Goal: Transaction & Acquisition: Book appointment/travel/reservation

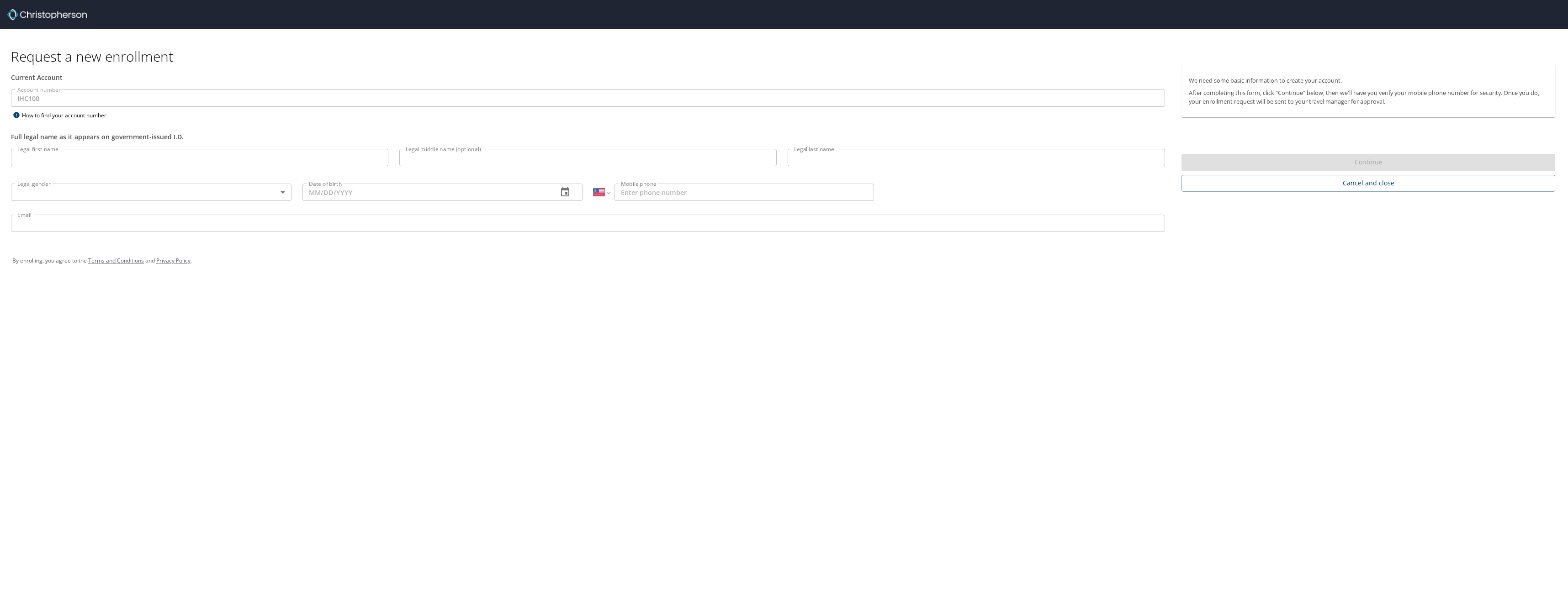
select select "US"
click at [77, 162] on input "Legal first name" at bounding box center [200, 158] width 377 height 18
type input "[PERSON_NAME]"
type input "P"
type input "Sommer"
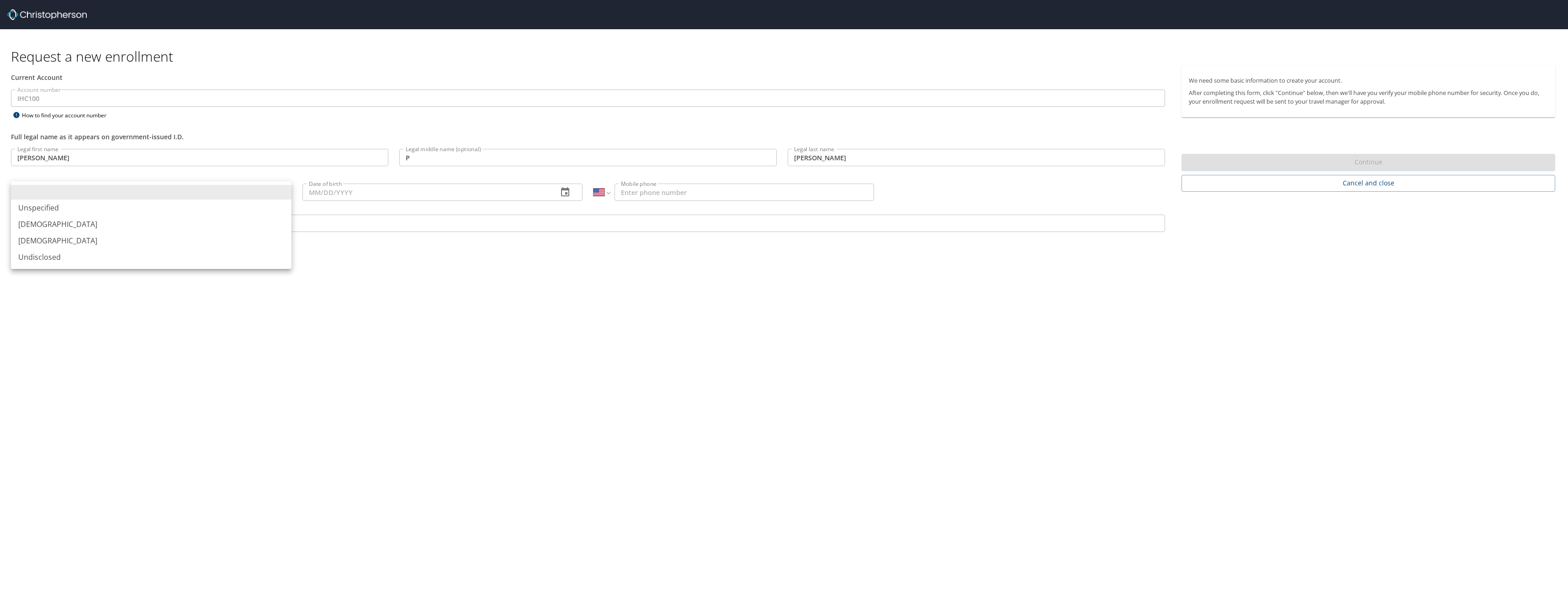
click at [61, 201] on body "Request a new enrollment Current Account Account number IHC100 Account number H…" at bounding box center [784, 300] width 1568 height 600
click at [35, 227] on li "Male" at bounding box center [151, 224] width 281 height 16
type input "Male"
click at [467, 190] on input "Date of birth" at bounding box center [427, 192] width 248 height 18
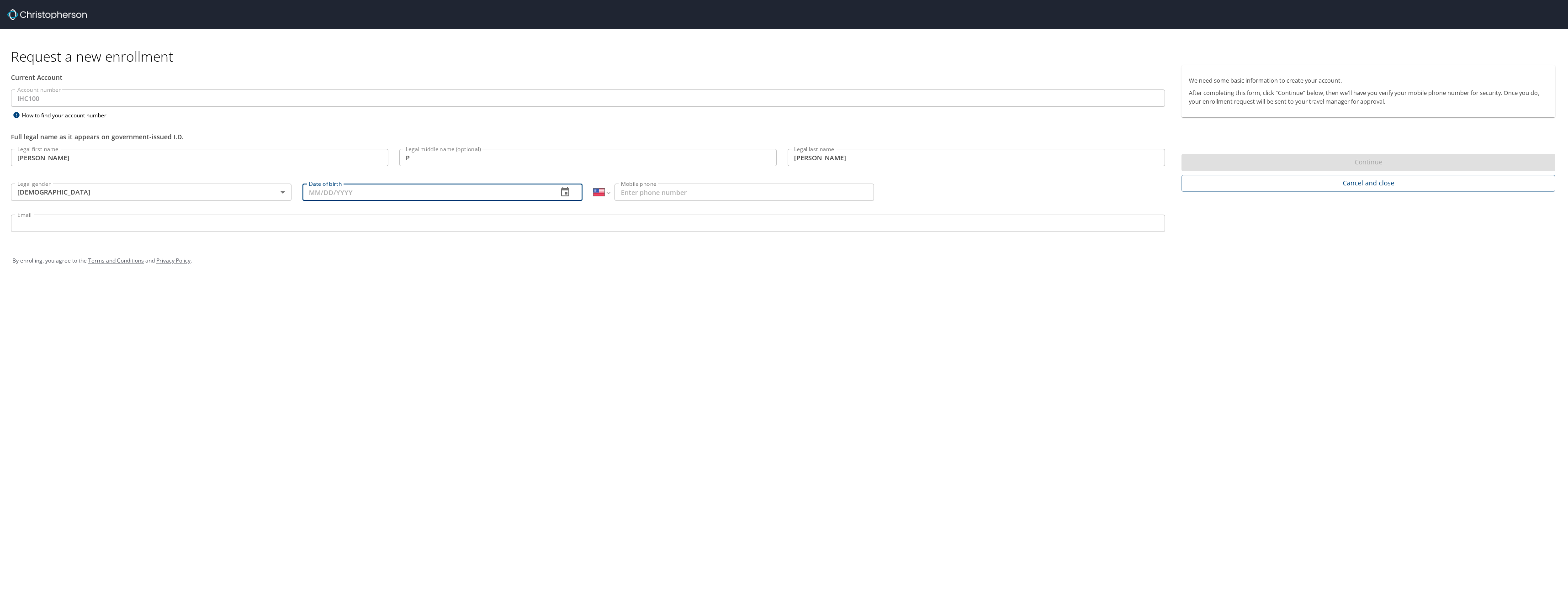
click at [564, 193] on icon "button" at bounding box center [565, 192] width 11 height 11
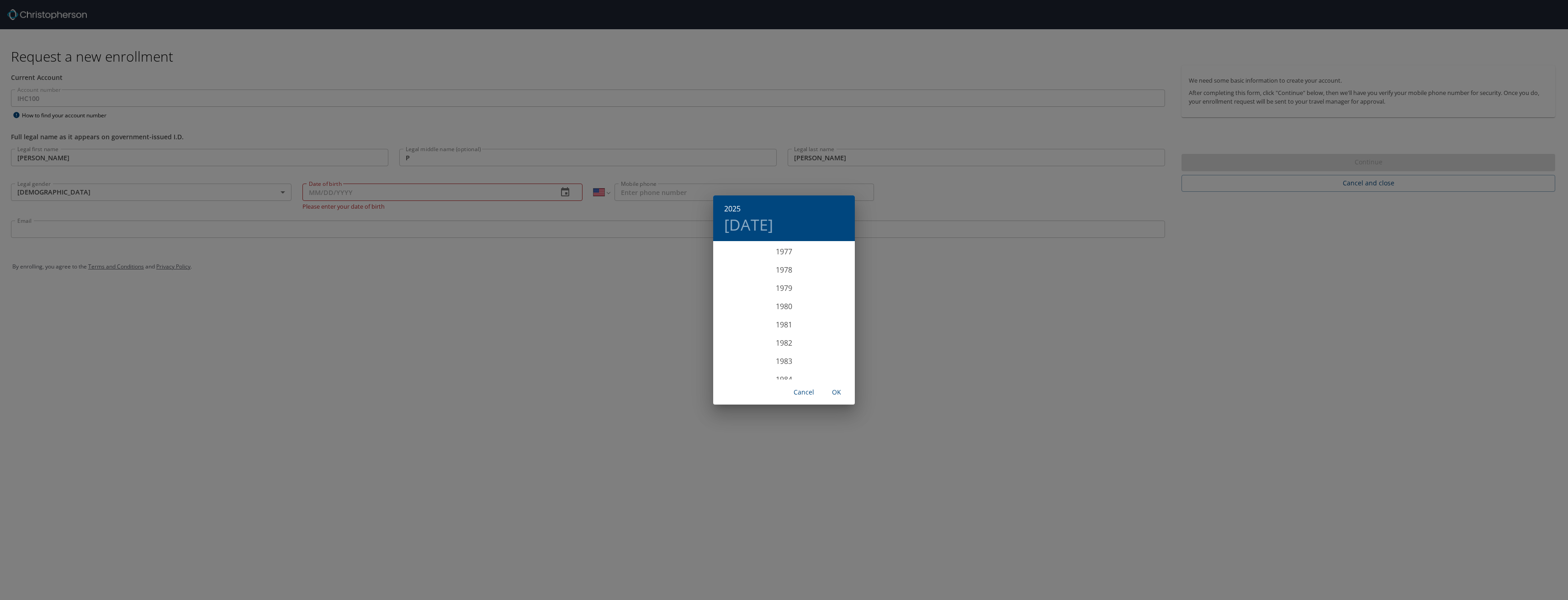
scroll to position [1380, 0]
click at [785, 294] on div "1977" at bounding box center [784, 298] width 142 height 18
click at [783, 294] on div "May" at bounding box center [783, 294] width 47 height 34
click at [785, 323] on p "18" at bounding box center [784, 323] width 7 height 6
click at [838, 387] on span "OK" at bounding box center [836, 392] width 22 height 12
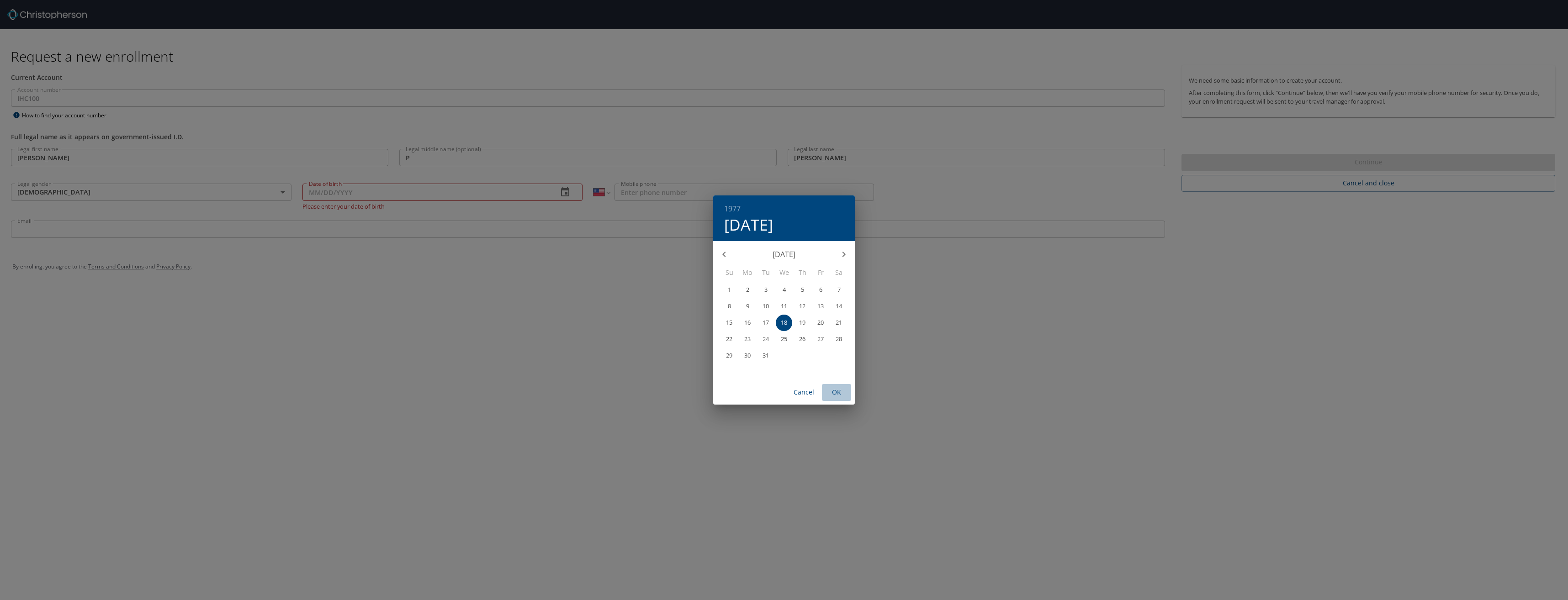
type input "05/18/1977"
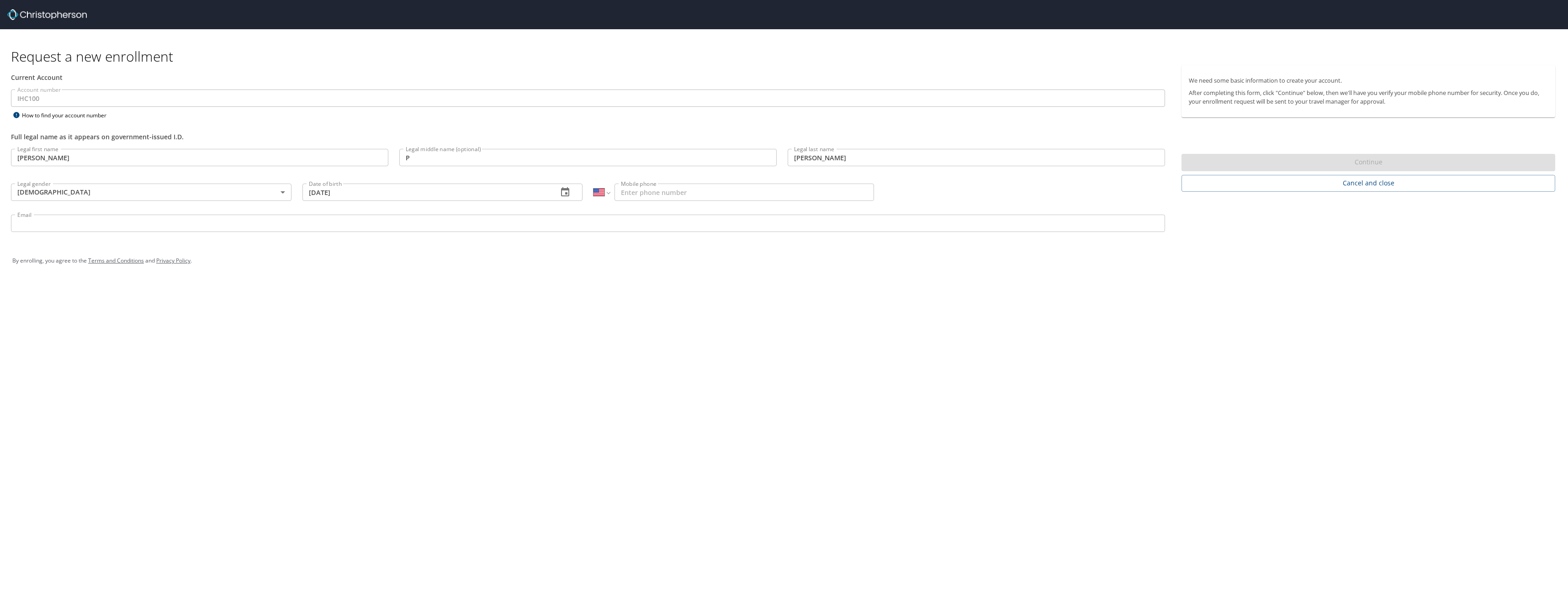
click at [655, 197] on input "Mobile phone" at bounding box center [744, 192] width 259 height 18
type input "(757) 943-5714"
click at [313, 227] on input "Email" at bounding box center [588, 223] width 1154 height 18
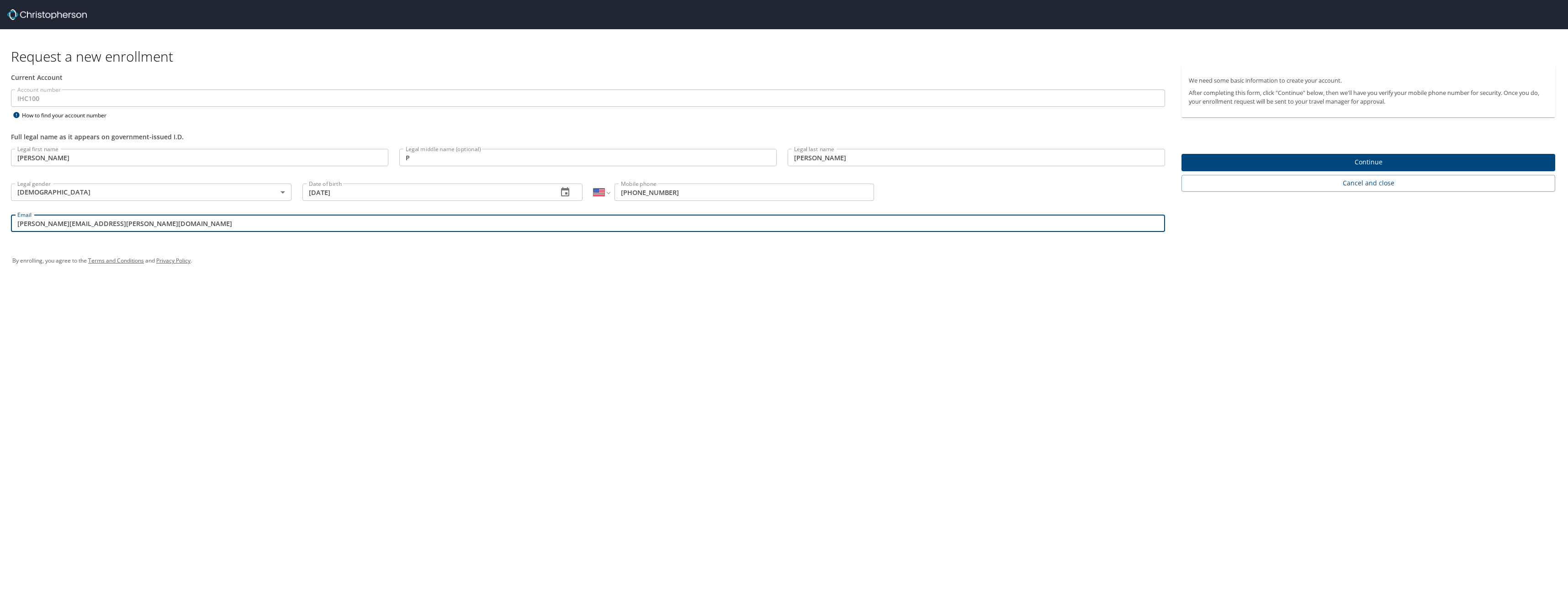
type input "waylon.sommer@imail.org"
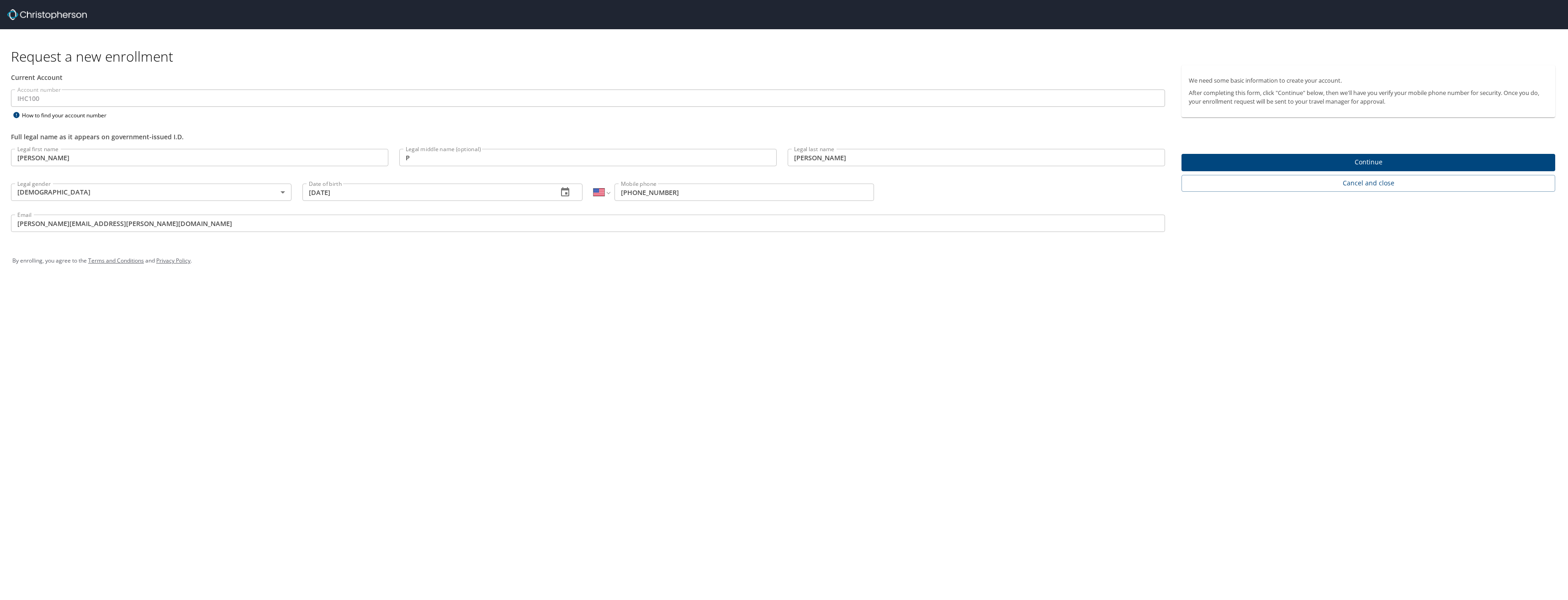
click at [488, 311] on div "Request a new enrollment Current Account Account number IHC100 Account number H…" at bounding box center [784, 300] width 1568 height 600
click at [1370, 162] on span "Continue" at bounding box center [1368, 162] width 359 height 12
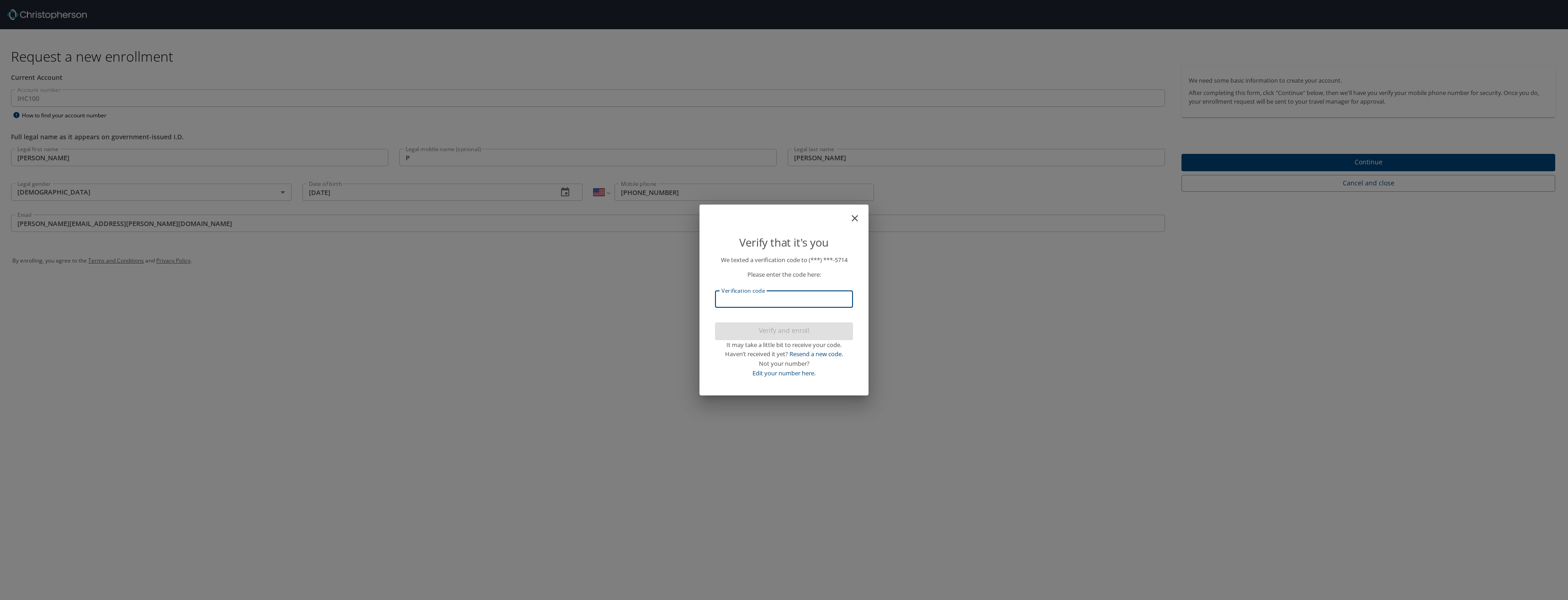
click at [793, 298] on input "Verification code" at bounding box center [784, 299] width 138 height 18
type input "241541"
click at [797, 329] on span "Verify and enroll" at bounding box center [784, 330] width 124 height 12
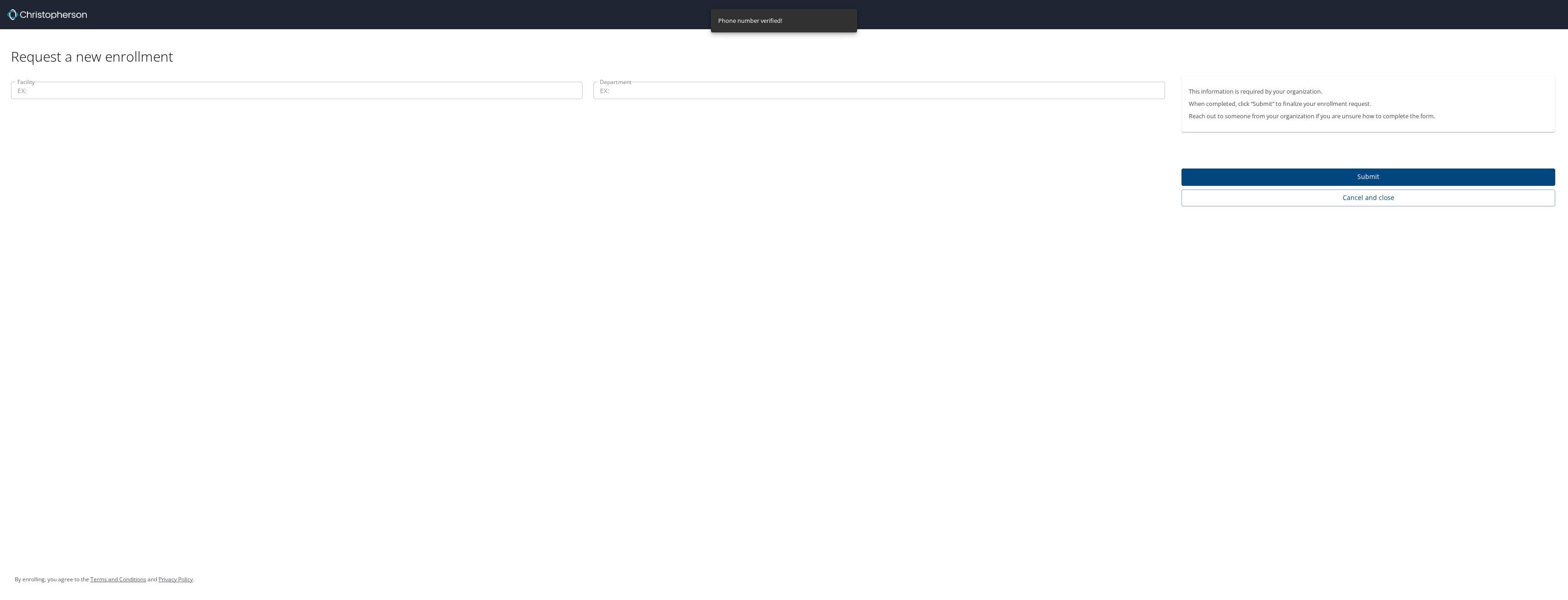
click at [360, 86] on input "Facility" at bounding box center [296, 90] width 572 height 18
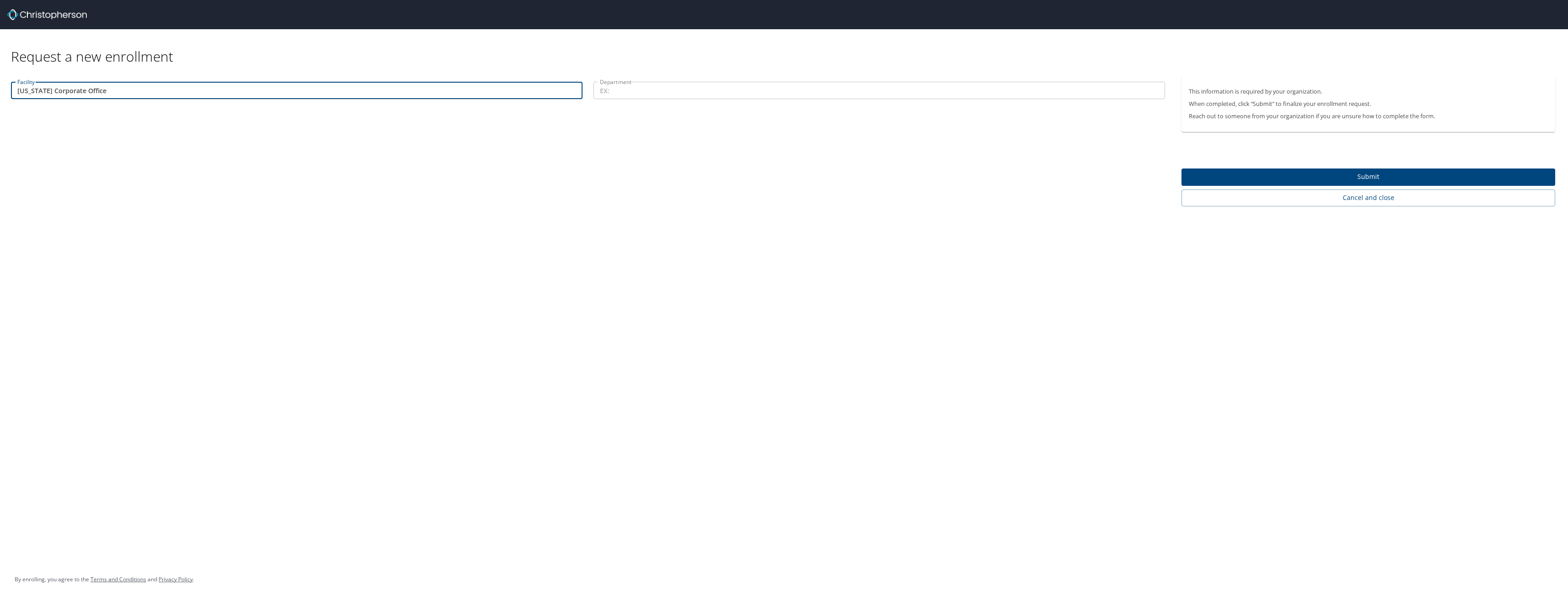
type input "Nevada Corporate Office"
click at [653, 94] on input "Department" at bounding box center [879, 90] width 572 height 18
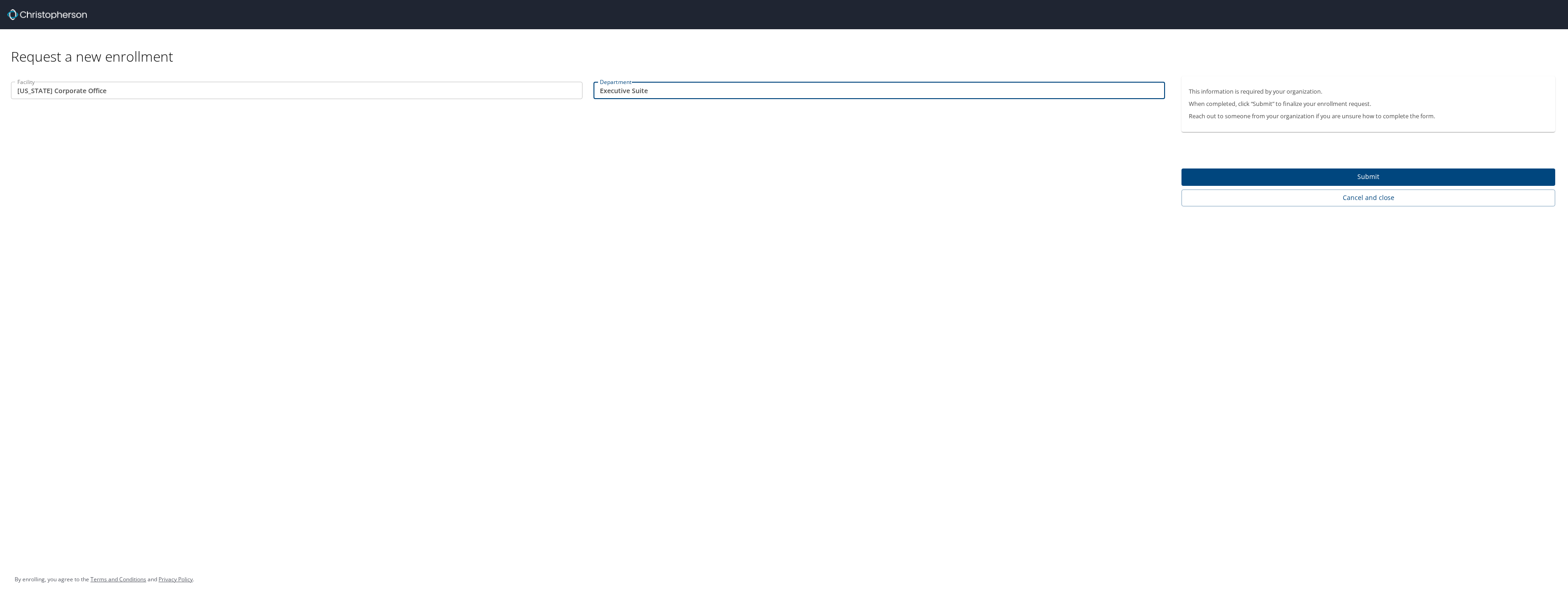
drag, startPoint x: 651, startPoint y: 91, endPoint x: 632, endPoint y: 88, distance: 19.2
click at [632, 88] on input "Executive Suite" at bounding box center [879, 90] width 572 height 18
type input "Executive Suite"
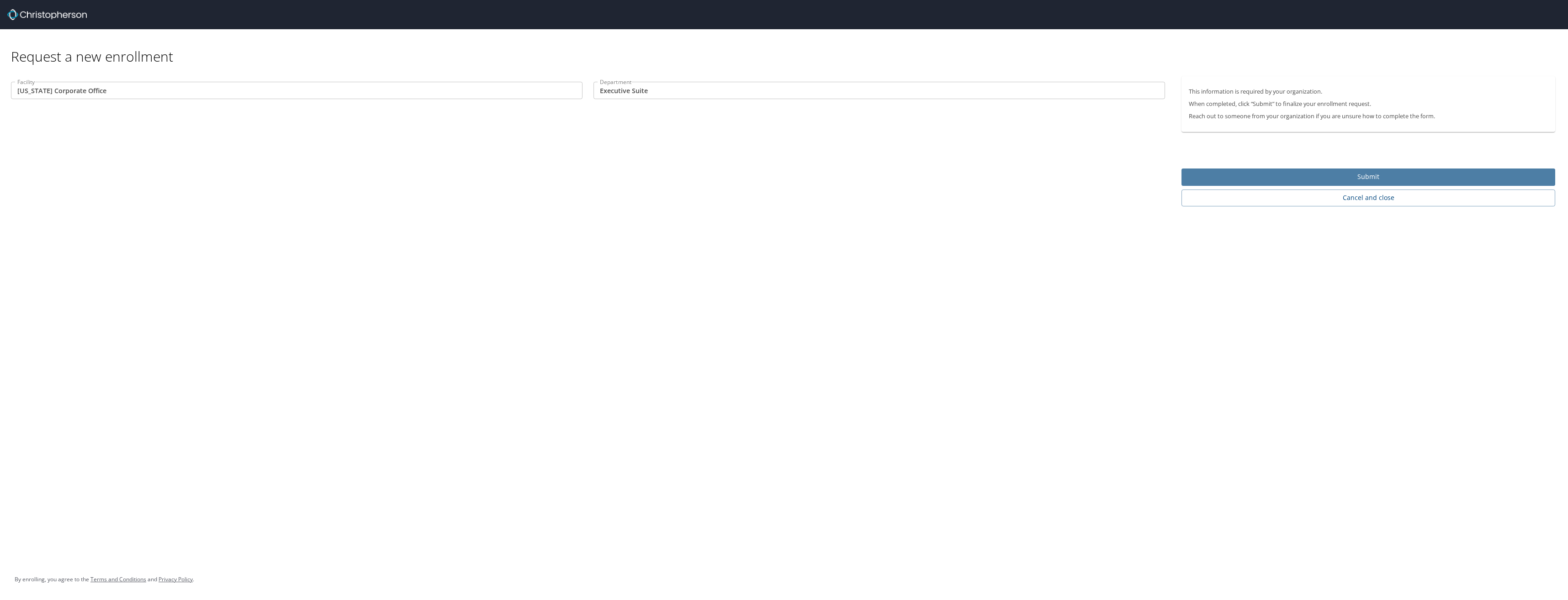
click at [1381, 177] on span "Submit" at bounding box center [1368, 176] width 359 height 12
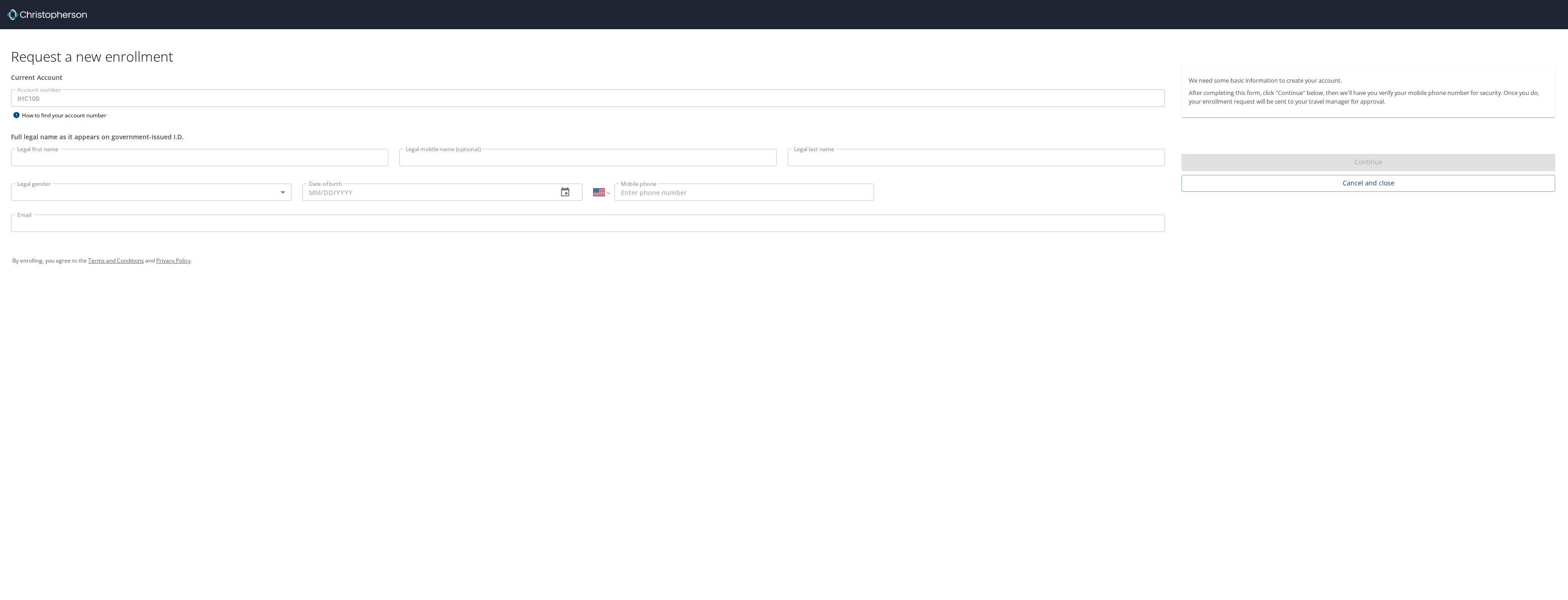
select select "US"
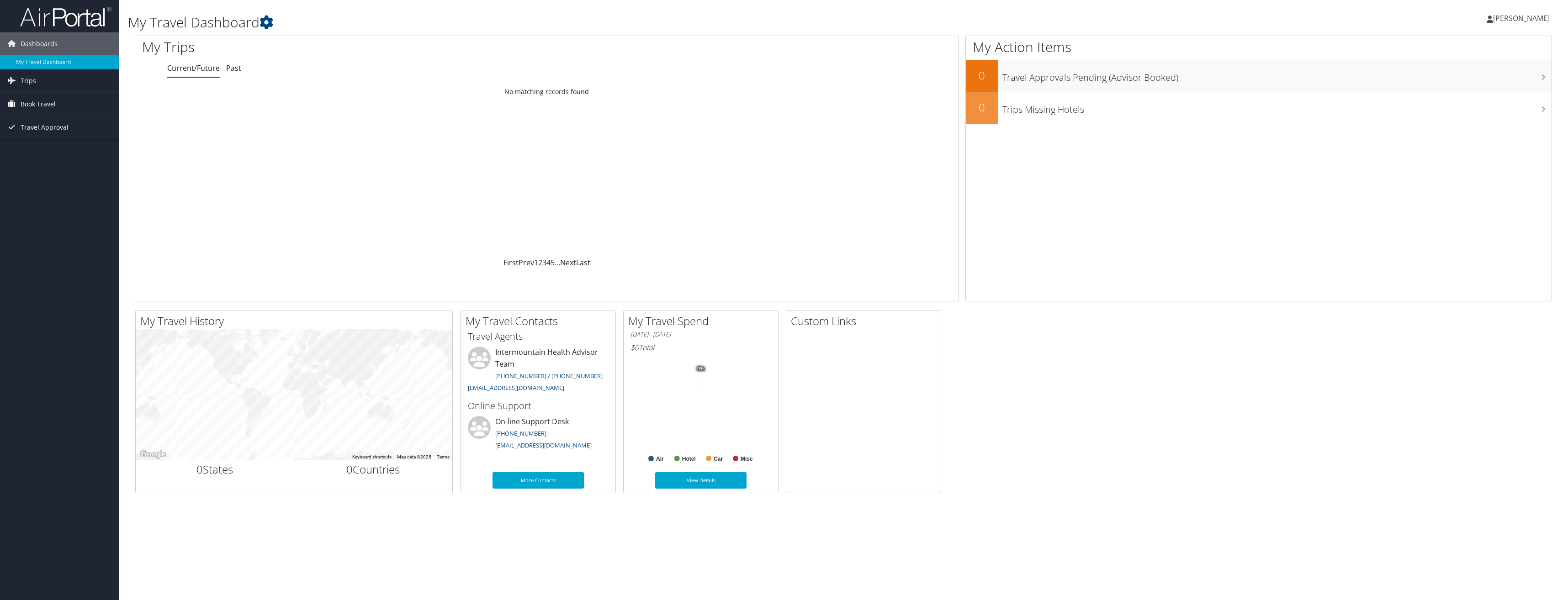
click at [27, 104] on span "Book Travel" at bounding box center [38, 104] width 35 height 23
click at [38, 104] on span "Book Travel" at bounding box center [38, 104] width 35 height 23
click at [41, 102] on span "Book Travel" at bounding box center [38, 104] width 35 height 23
click at [40, 123] on link "Agent Booking Request" at bounding box center [59, 122] width 119 height 14
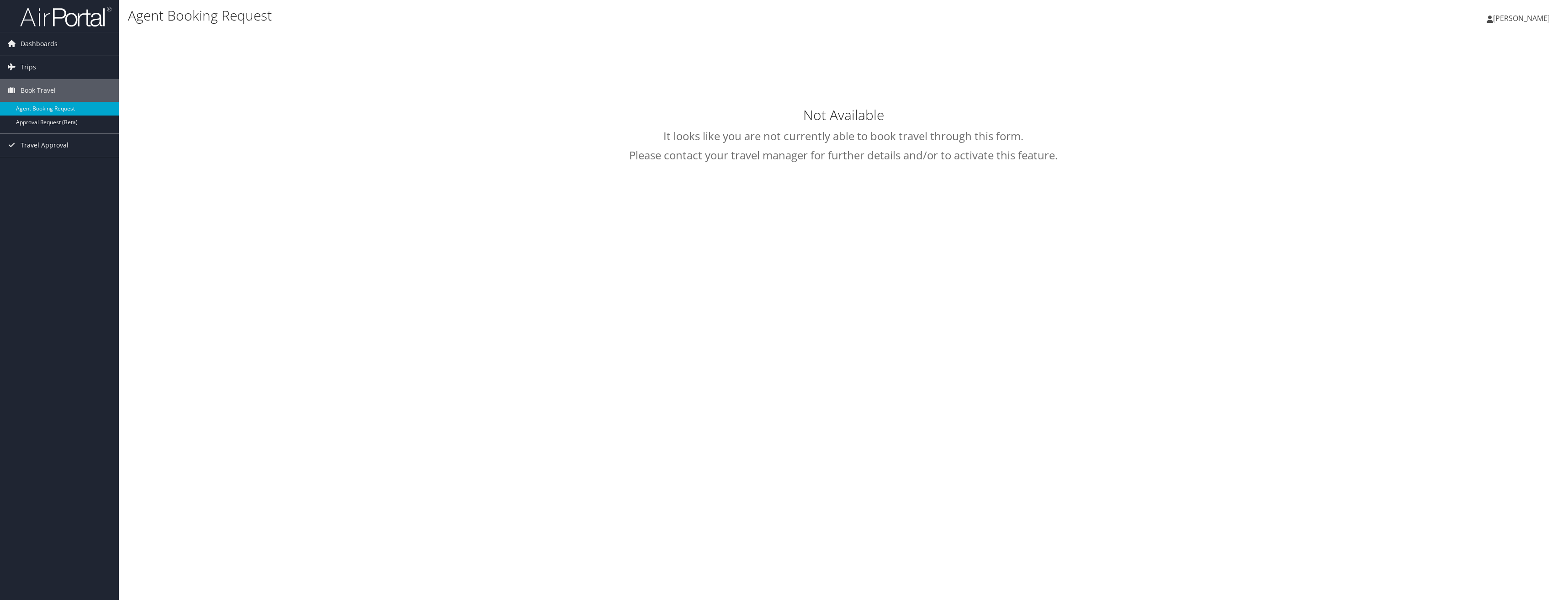
type input "[PERSON_NAME]"
select select "[EMAIL_ADDRESS][DOMAIN_NAME]"
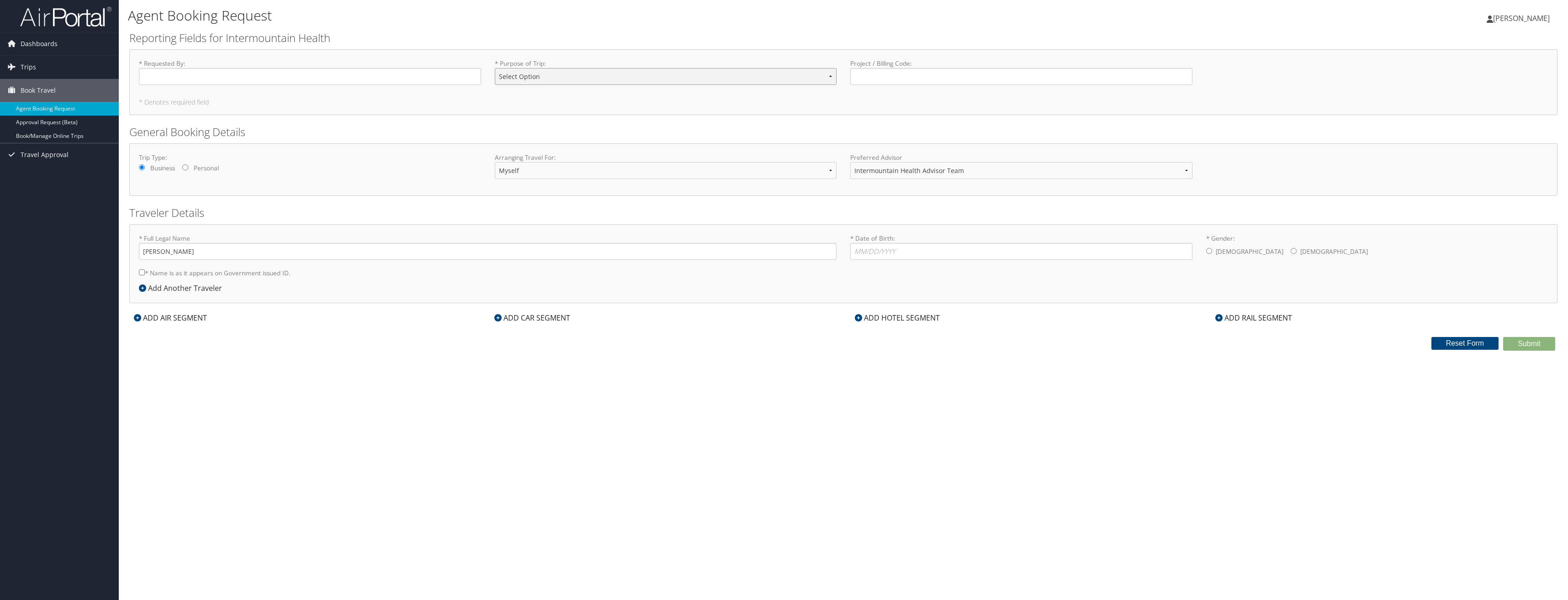
click at [579, 80] on select "Select Option 3rd Party Reimbursable Business CME Conf or Education Groups Pers…" at bounding box center [666, 77] width 342 height 17
select select "Business"
click at [495, 68] on select "Select Option 3rd Party Reimbursable Business CME Conf or Education Groups Pers…" at bounding box center [666, 77] width 342 height 17
click at [251, 76] on input "* Requested By : Required" at bounding box center [310, 77] width 342 height 17
click at [963, 74] on input "Project / Billing Code : Required" at bounding box center [1021, 77] width 342 height 17
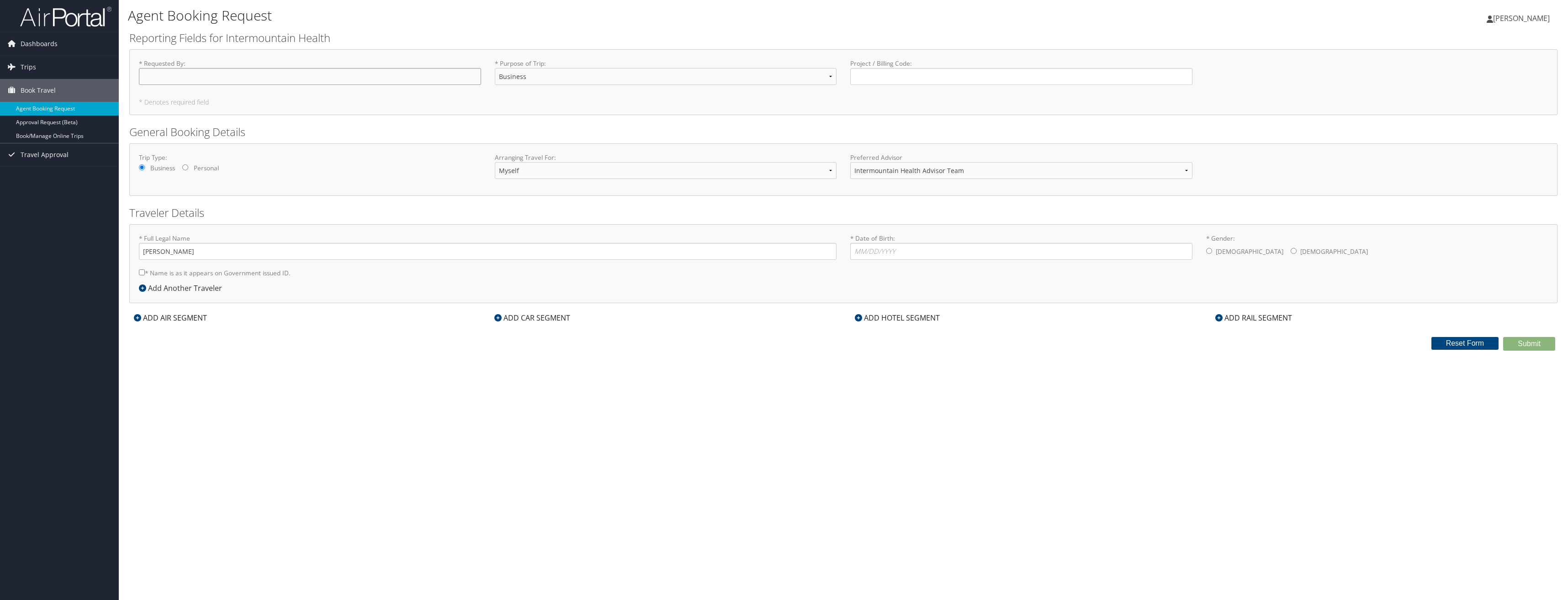
click at [230, 80] on input "* Requested By : Required" at bounding box center [310, 77] width 342 height 17
type input "[PERSON_NAME]"
click at [951, 255] on input "* Date of Birth: Invalid Date" at bounding box center [1021, 251] width 342 height 17
type input "05/18/1977"
click at [1211, 252] on input "* Gender: Male Female" at bounding box center [1209, 251] width 6 height 6
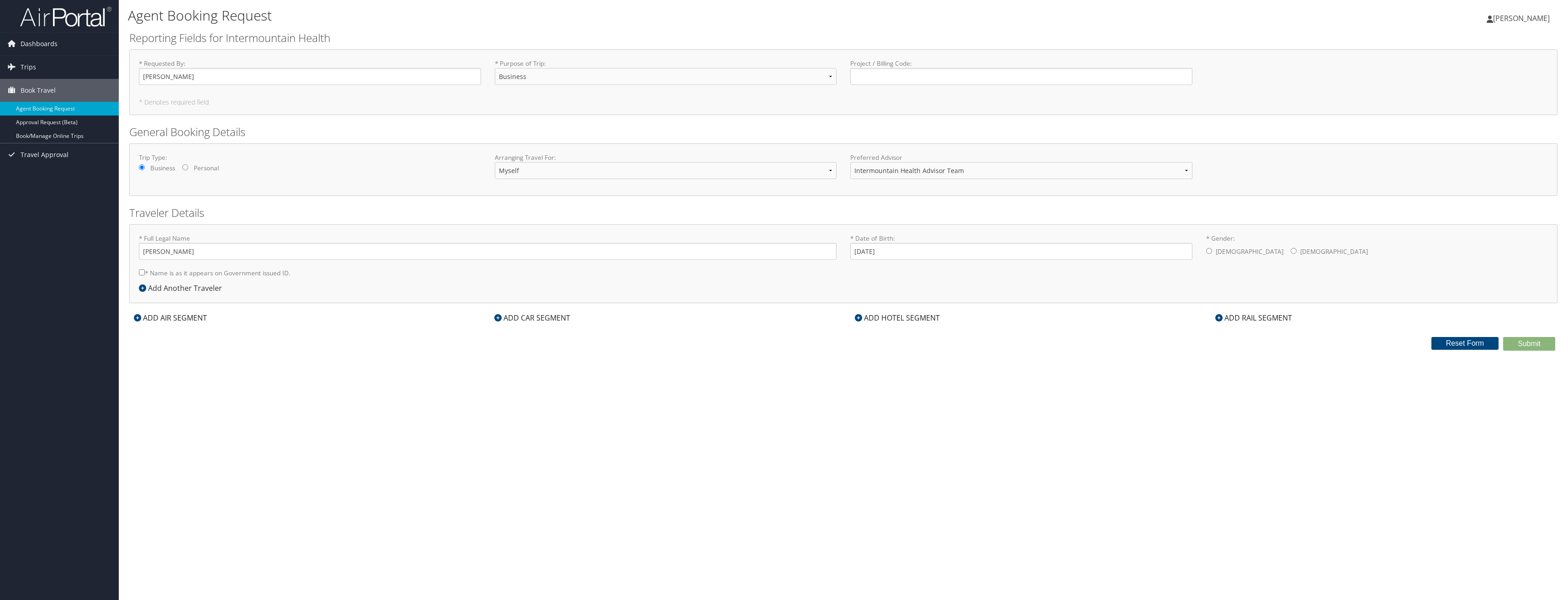
radio input "true"
click at [540, 319] on div "ADD CAR SEGMENT" at bounding box center [533, 318] width 85 height 11
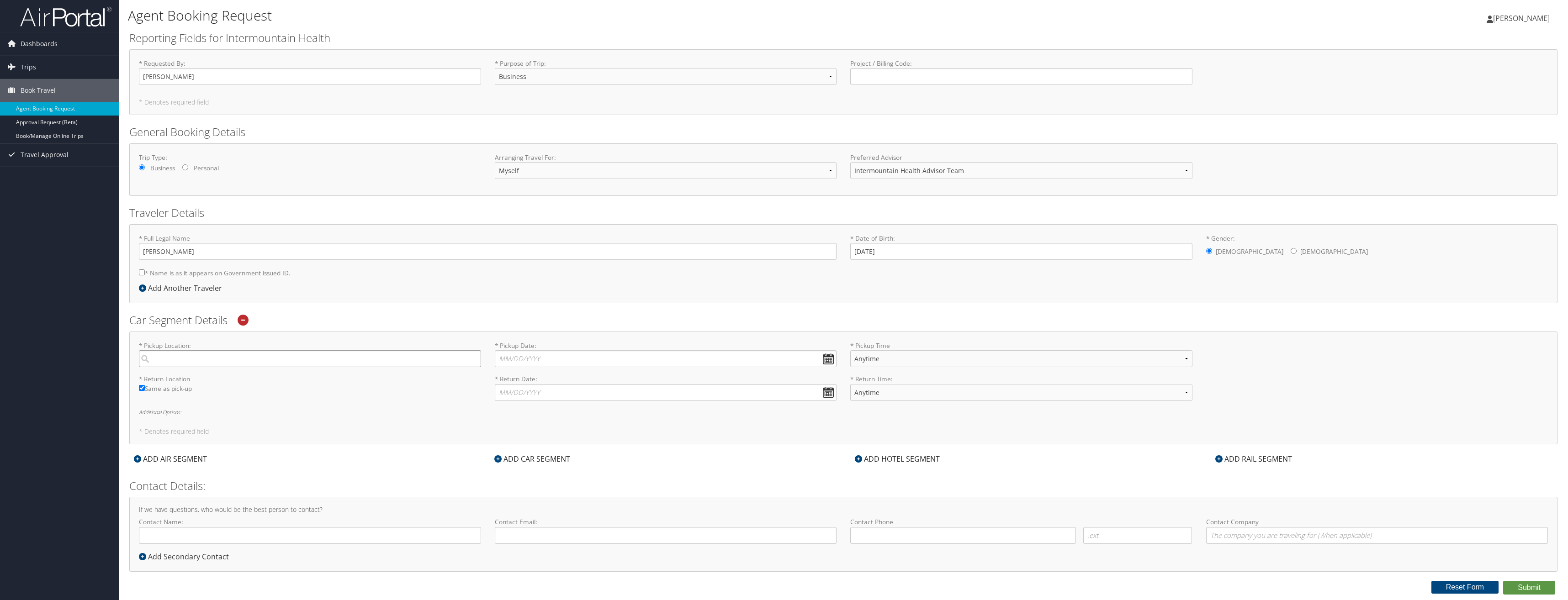
click at [274, 361] on input "search" at bounding box center [310, 359] width 342 height 17
click at [145, 360] on input "search" at bounding box center [310, 359] width 342 height 17
click at [831, 363] on input "* Pickup Date: Dates must be valid" at bounding box center [666, 359] width 342 height 17
click at [218, 362] on input "search" at bounding box center [310, 359] width 342 height 17
click at [204, 404] on div "Las Vegas (LAS NV)" at bounding box center [311, 402] width 330 height 12
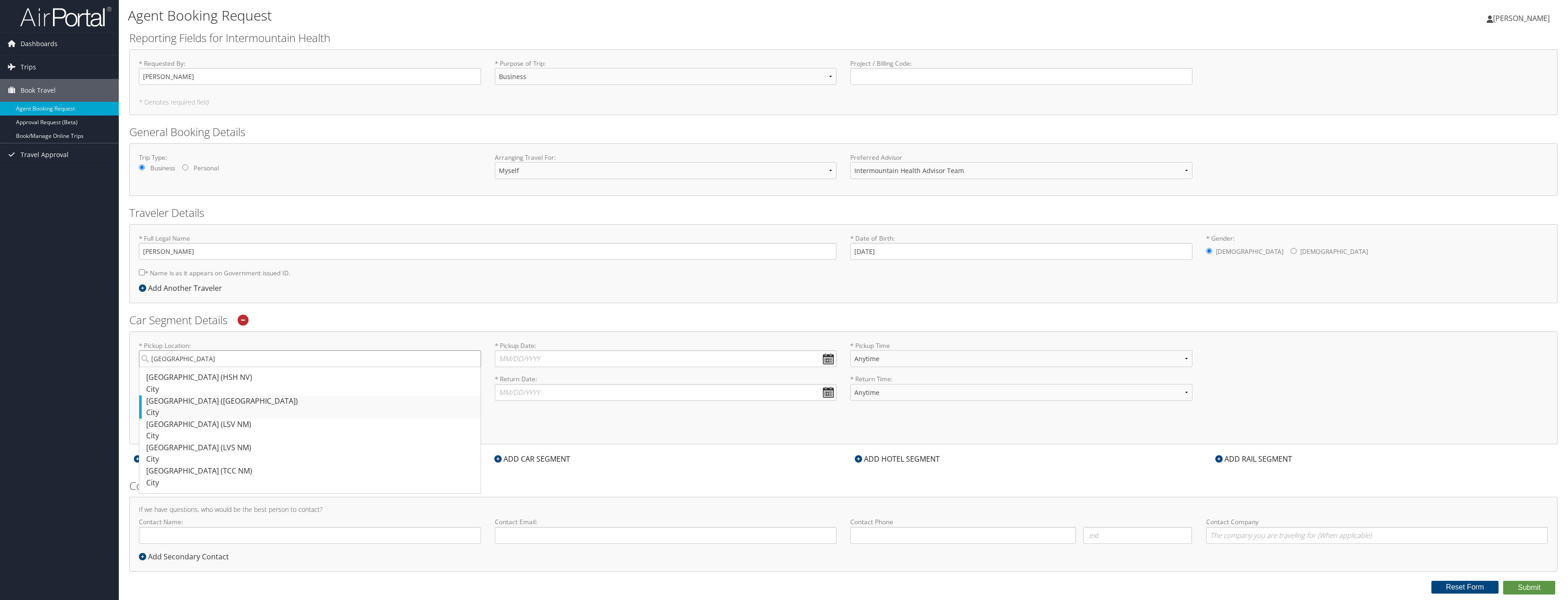
click at [204, 367] on input "Las vegas" at bounding box center [310, 359] width 342 height 17
type input "Las Vegas"
click at [523, 360] on input "* Pickup Date: Dates must be valid" at bounding box center [666, 359] width 342 height 17
click at [521, 447] on td "22" at bounding box center [520, 447] width 12 height 12
type input "09/22/2025"
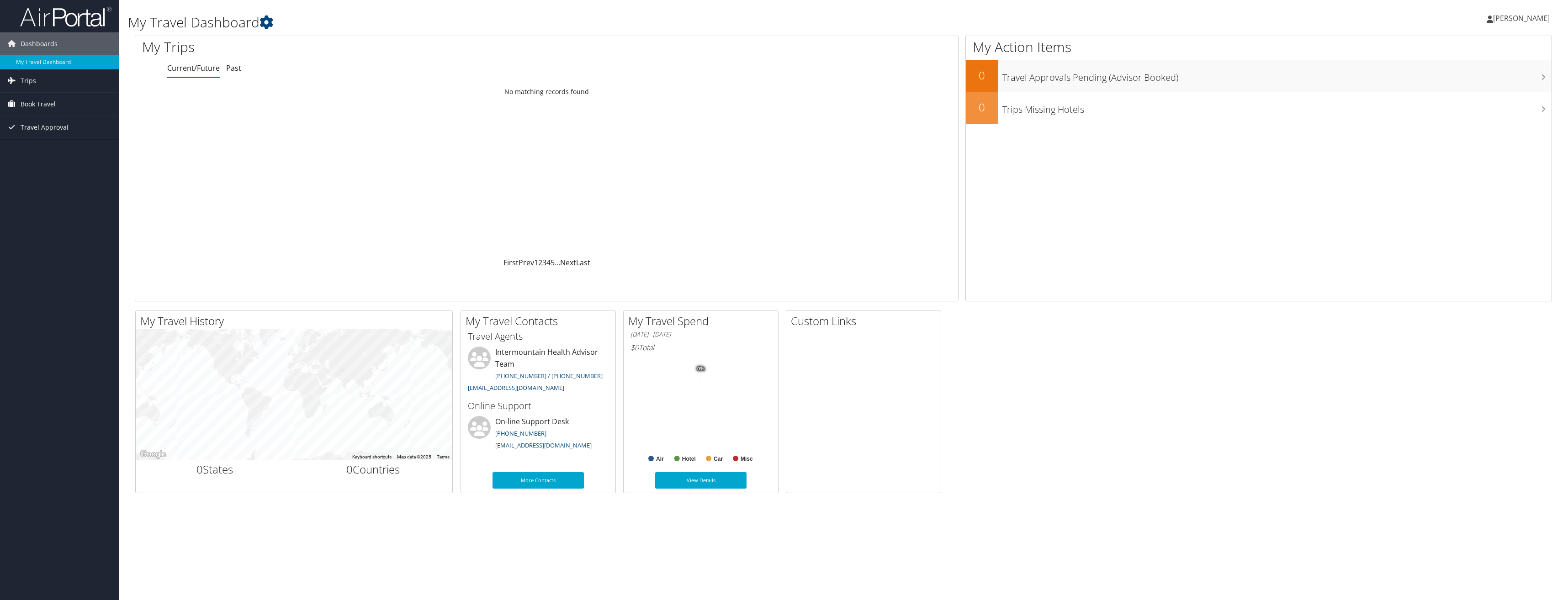
click at [30, 106] on span "Book Travel" at bounding box center [38, 104] width 35 height 23
click at [38, 123] on link "Agent Booking Request" at bounding box center [59, 122] width 119 height 14
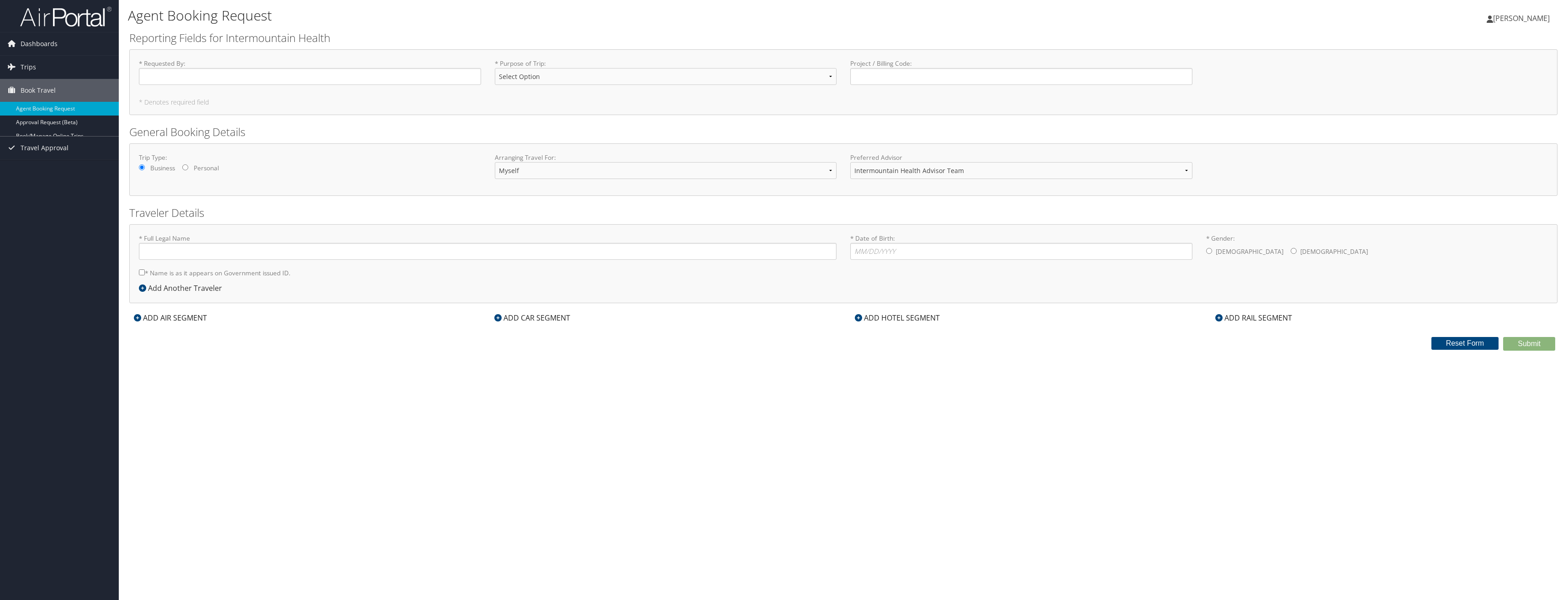
type input "Waylon P Sommer"
click at [223, 78] on input "* Requested By : Required" at bounding box center [310, 77] width 342 height 17
type input "[PERSON_NAME]"
click at [834, 73] on select "Select Option 3rd Party Reimbursable Business CME Conf or Education Groups Pers…" at bounding box center [666, 77] width 342 height 17
select select "Business"
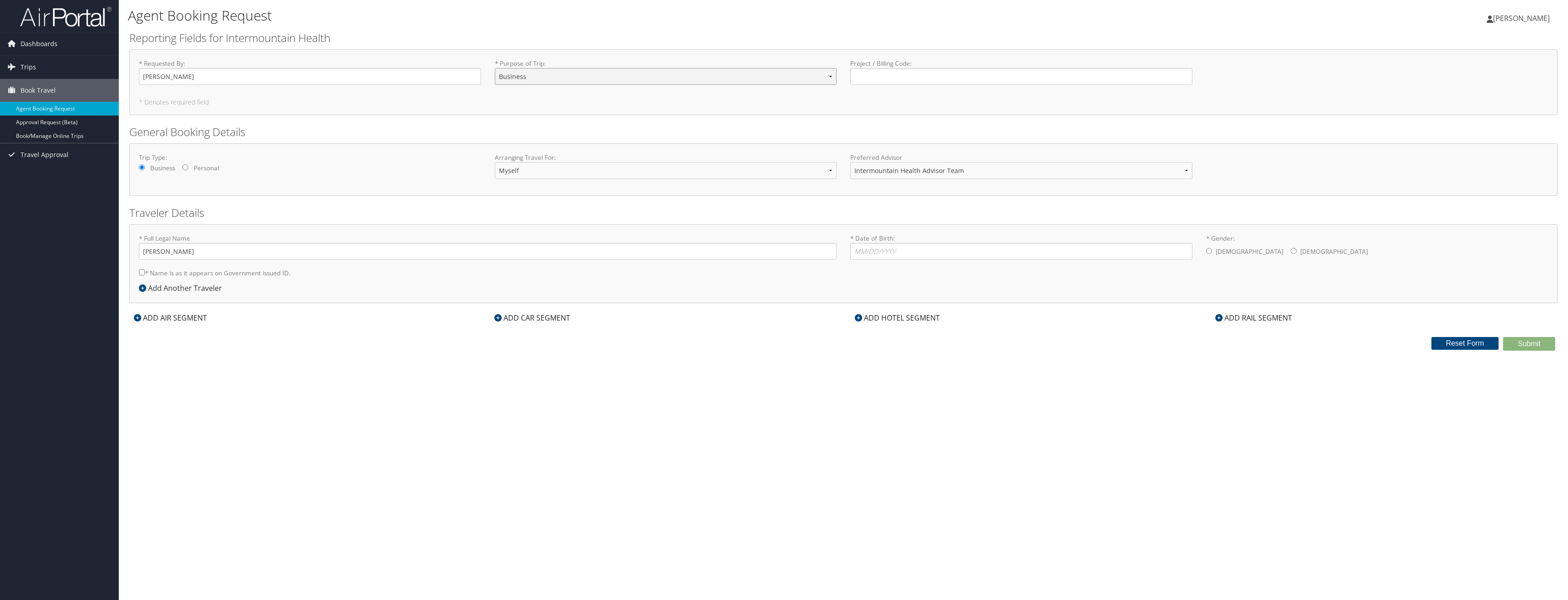
click at [495, 68] on select "Select Option 3rd Party Reimbursable Business CME Conf or Education Groups Pers…" at bounding box center [666, 77] width 342 height 17
click at [884, 74] on input "Project / Billing Code : Required" at bounding box center [1021, 77] width 342 height 17
click at [1105, 175] on select "Intermountain Health Advisor Team" at bounding box center [1021, 170] width 342 height 17
click at [1293, 175] on div "Trip Type: Business Personal Arranging Travel For: Myself Another Traveler Gues…" at bounding box center [843, 169] width 1423 height 33
click at [892, 249] on input "* Date of Birth: Invalid Date" at bounding box center [1021, 251] width 342 height 17
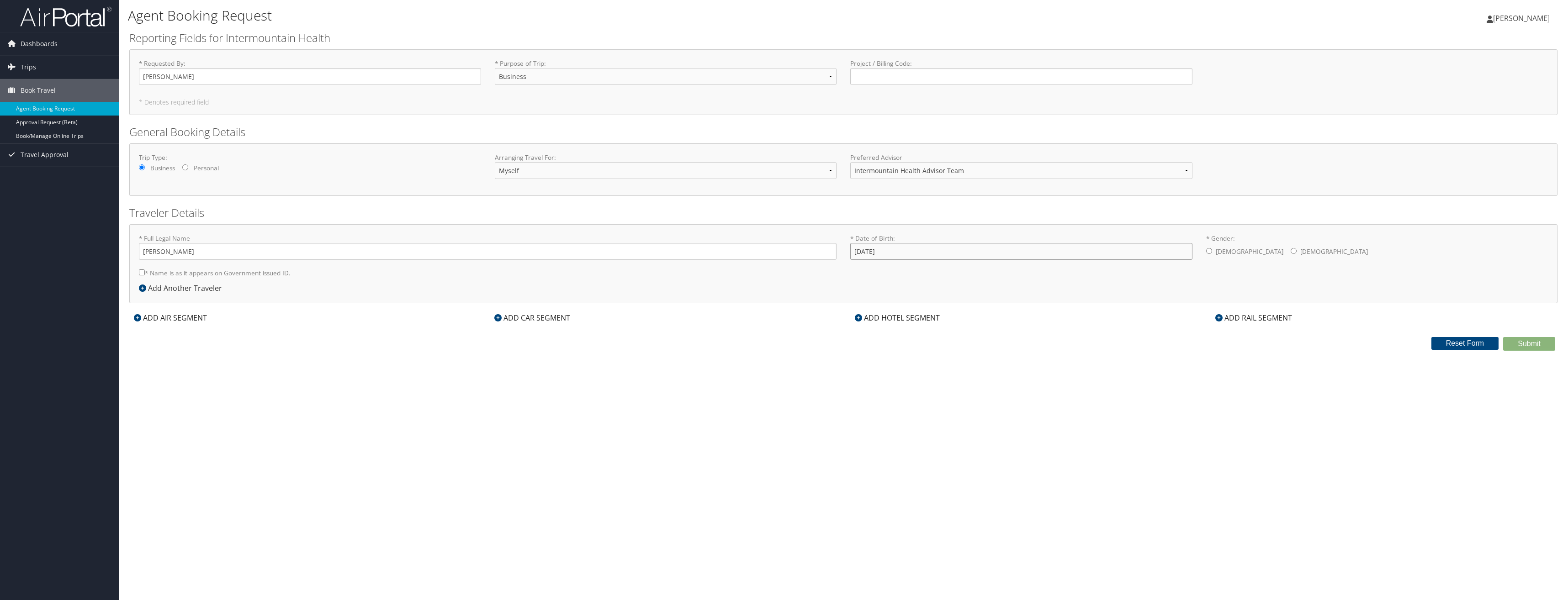
type input "05/18/1977"
click at [1210, 253] on input "* Gender: Male Female" at bounding box center [1209, 251] width 6 height 6
radio input "true"
click at [523, 317] on div "ADD CAR SEGMENT" at bounding box center [533, 318] width 85 height 11
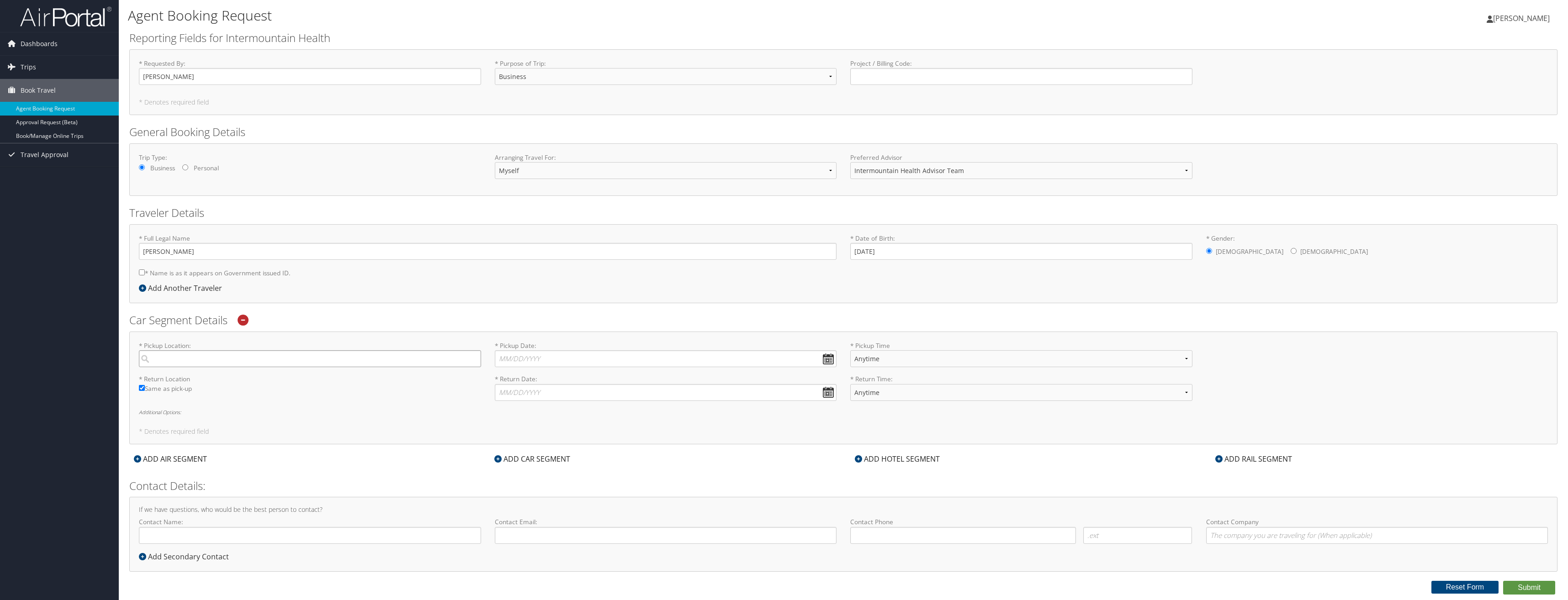
click at [360, 354] on input "search" at bounding box center [310, 359] width 342 height 17
click at [220, 403] on div "Las Vegas (LAS NV)" at bounding box center [311, 402] width 330 height 12
click at [220, 367] on input "LAS" at bounding box center [310, 359] width 342 height 17
type input "Las Vegas"
click at [835, 358] on input "* Pickup Date: Dates must be valid" at bounding box center [666, 359] width 342 height 17
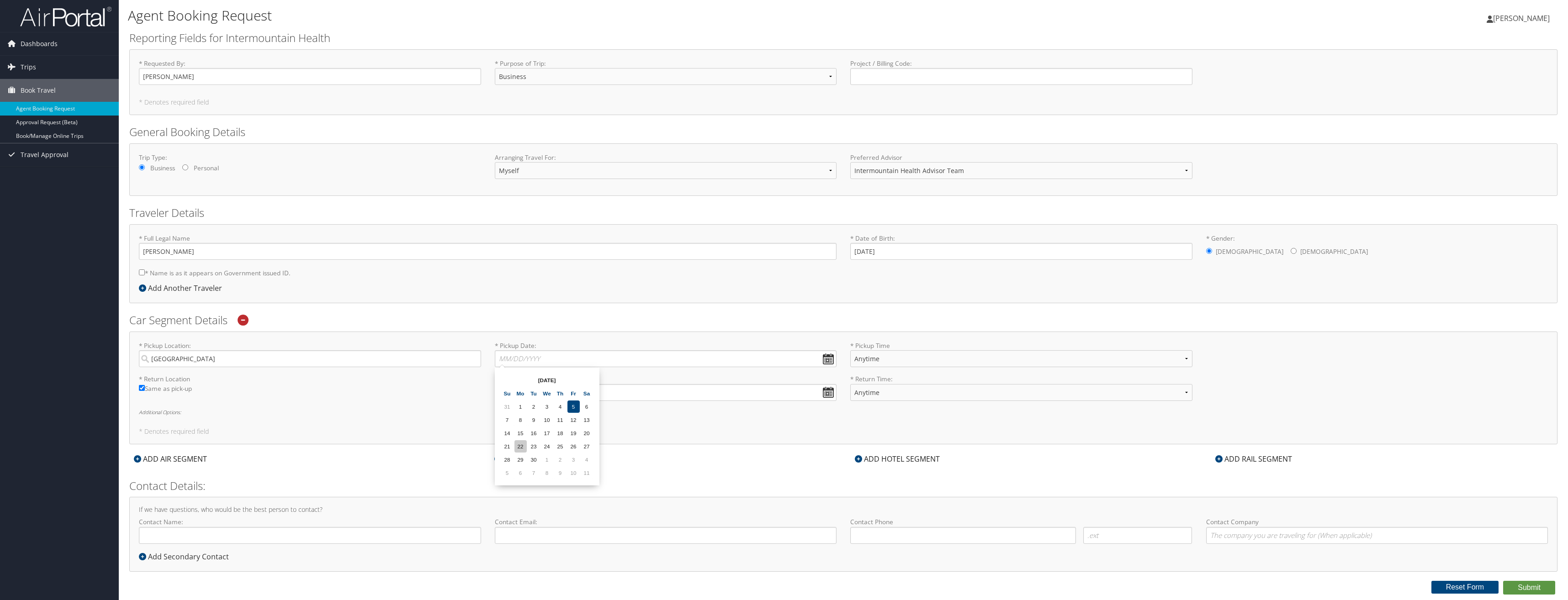
click at [522, 448] on td "22" at bounding box center [520, 447] width 12 height 12
type input "09/22/2025"
click at [906, 361] on select "Anytime 12:00 AM 1:00 AM 2:00 AM 3:00 AM 4:00 AM 5:00 AM 6:00 AM 7:00 AM 8:00 A…" at bounding box center [1021, 359] width 342 height 17
click at [850, 351] on select "Anytime 12:00 AM 1:00 AM 2:00 AM 3:00 AM 4:00 AM 5:00 AM 6:00 AM 7:00 AM 8:00 A…" at bounding box center [1021, 359] width 342 height 17
select select "Anytime"
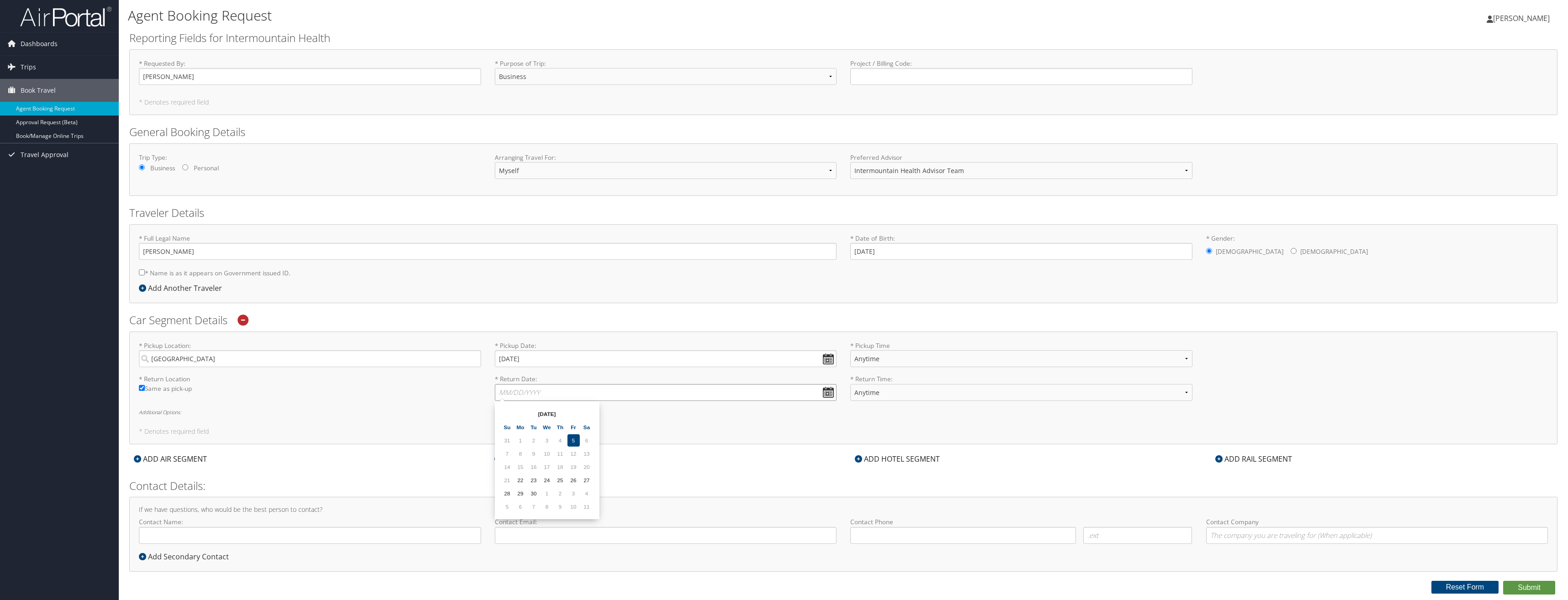
click at [827, 394] on input "* Return Date: Dates must be valid" at bounding box center [666, 392] width 342 height 17
click at [517, 494] on td "29" at bounding box center [520, 494] width 12 height 12
type input "09/29/2025"
click at [937, 393] on select "Anytime 12:00 AM 1:00 AM 2:00 AM 3:00 AM 4:00 AM 5:00 AM 6:00 AM 7:00 AM 8:00 A…" at bounding box center [1021, 392] width 342 height 17
select select "3:00 PM"
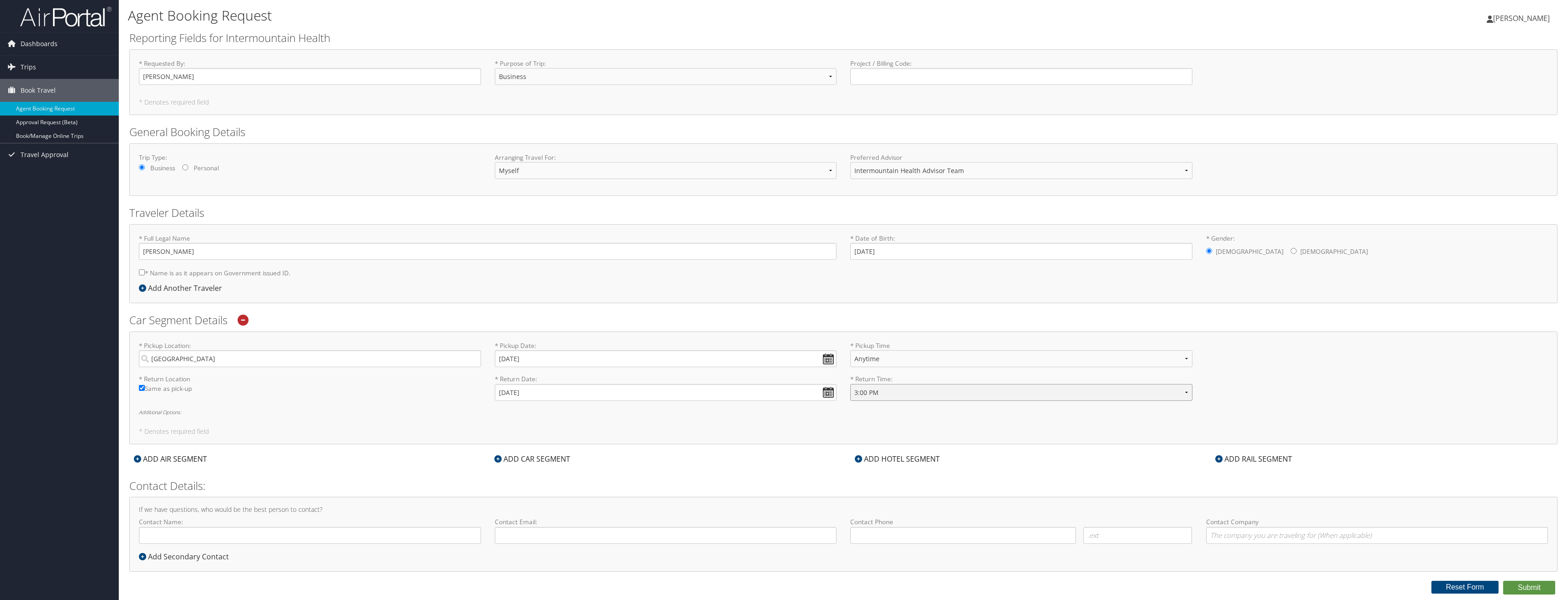
click at [850, 384] on select "Anytime 12:00 AM 1:00 AM 2:00 AM 3:00 AM 4:00 AM 5:00 AM 6:00 AM 7:00 AM 8:00 A…" at bounding box center [1021, 392] width 342 height 17
click at [895, 416] on div "* Pickup Location: Las Vegas Required * Pickup Date: 09/22/2025 Dates must be v…" at bounding box center [843, 388] width 1428 height 113
click at [891, 360] on select "Anytime 12:00 AM 1:00 AM 2:00 AM 3:00 AM 4:00 AM 5:00 AM 6:00 AM 7:00 AM 8:00 A…" at bounding box center [1021, 359] width 342 height 17
select select "3:00 PM"
click at [850, 351] on select "Anytime 12:00 AM 1:00 AM 2:00 AM 3:00 AM 4:00 AM 5:00 AM 6:00 AM 7:00 AM 8:00 A…" at bounding box center [1021, 359] width 342 height 17
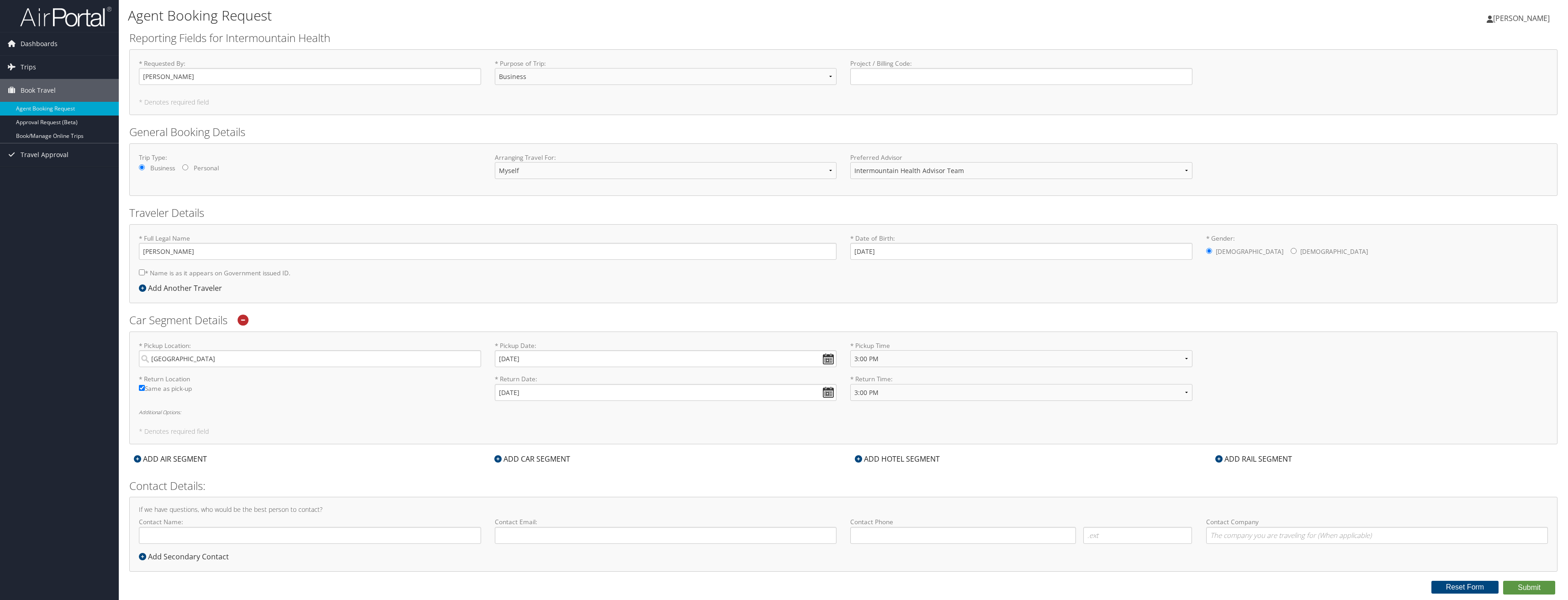
click at [1306, 371] on div "* Pickup Location: Las Vegas Required * Pickup Date: 09/22/2025 Dates must be v…" at bounding box center [843, 358] width 1423 height 33
click at [223, 541] on input "Contact Name:" at bounding box center [310, 535] width 342 height 17
type input "w"
type input "[PERSON_NAME]"
type input "waylon.sommer@imail.org"
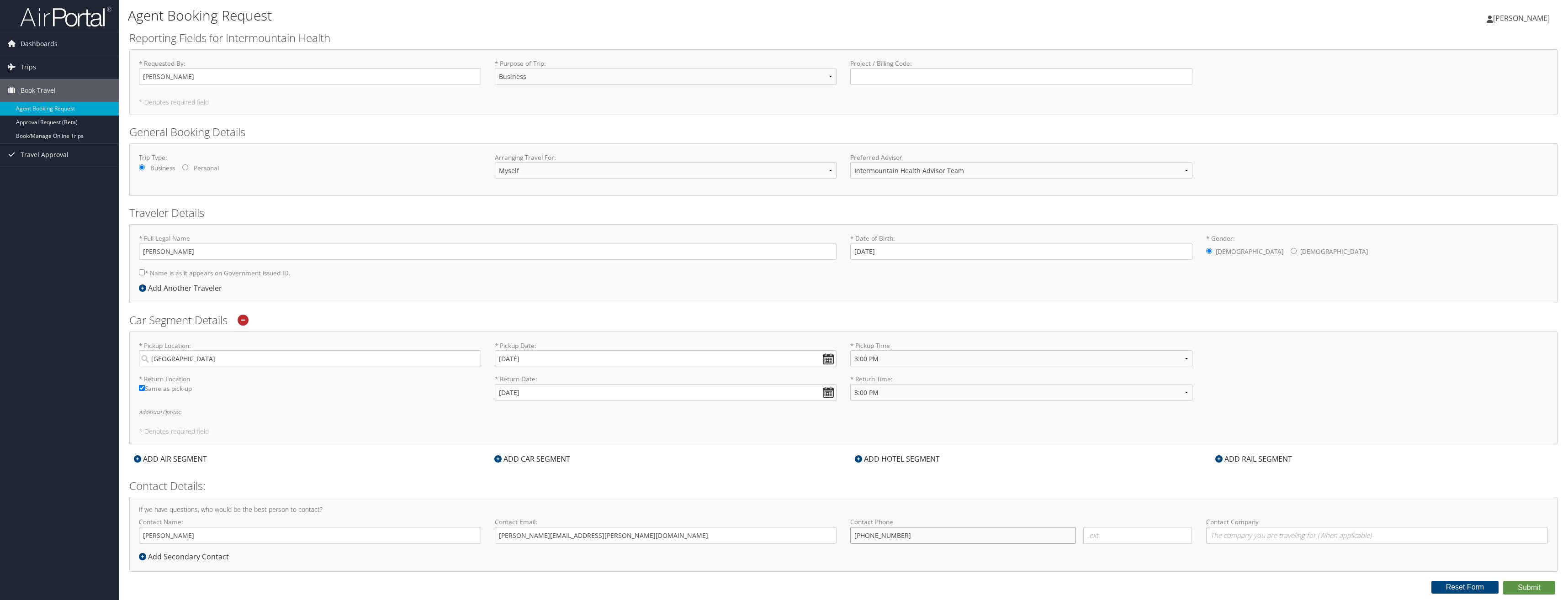
type input "(757) 943-5714"
click at [1278, 537] on input "Contact Company" at bounding box center [1377, 535] width 342 height 17
type input "Intermountain Health"
click at [1375, 470] on form "Reporting Fields for Intermountain Health * Requested By : Waylon Sommer Requir…" at bounding box center [843, 313] width 1428 height 565
click at [926, 457] on div "ADD HOTEL SEGMENT" at bounding box center [897, 459] width 94 height 11
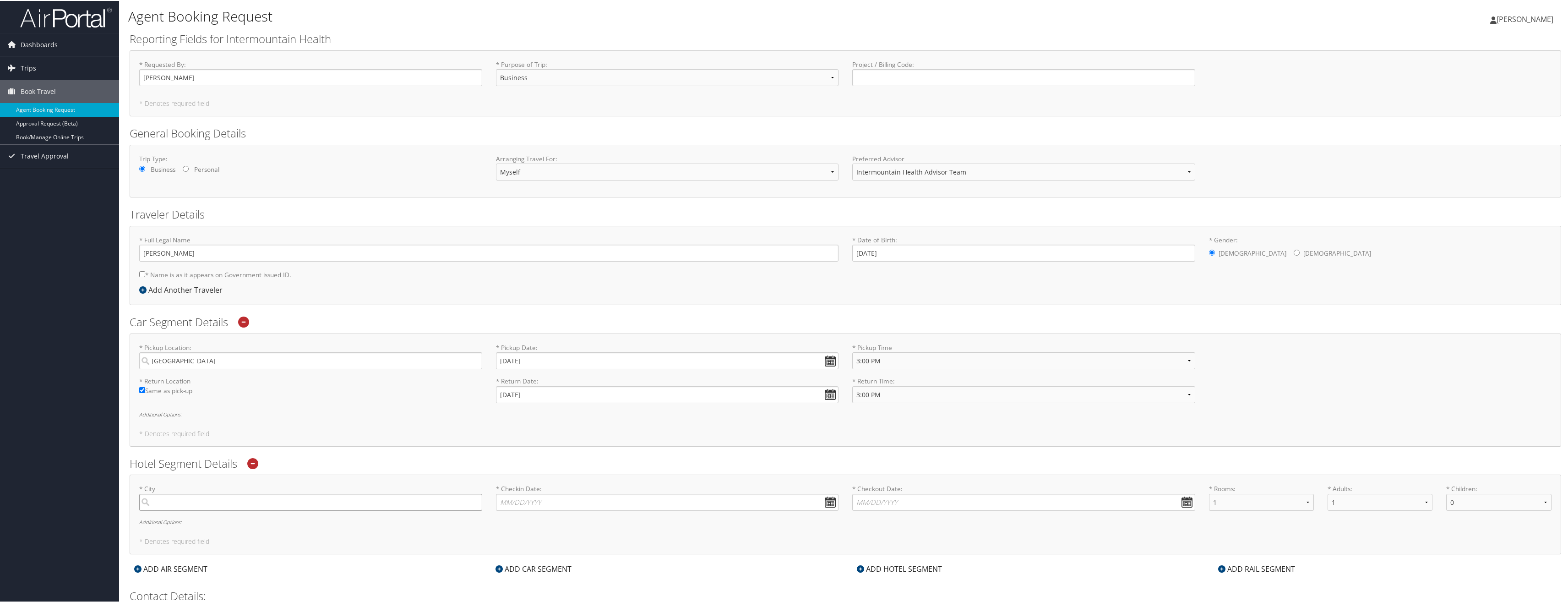
click at [423, 502] on input "search" at bounding box center [311, 502] width 343 height 17
click at [189, 545] on div "Las Vegas (LAS NV)" at bounding box center [312, 544] width 331 height 12
click at [189, 510] on input "Las" at bounding box center [311, 502] width 343 height 17
type input "Las Vegas"
click at [826, 502] on input "* Checkin Date: Dates must be valid" at bounding box center [667, 502] width 343 height 17
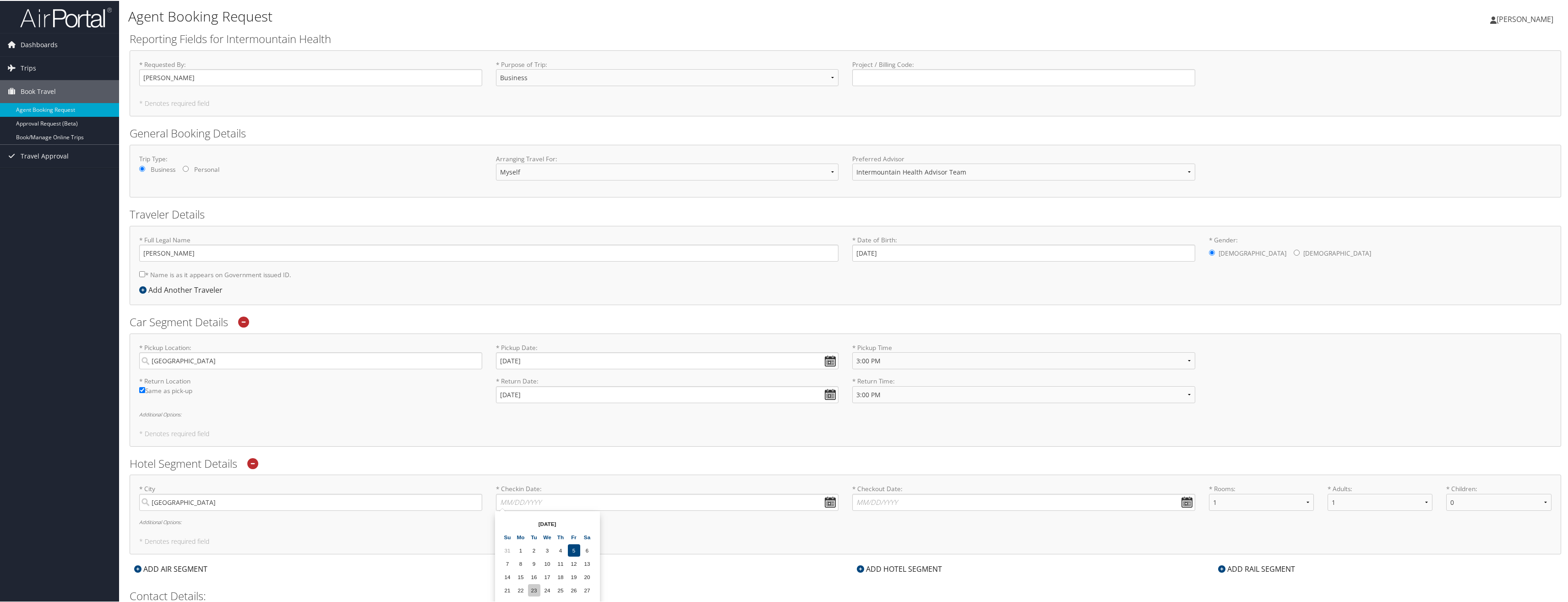
click at [533, 590] on td "23" at bounding box center [534, 589] width 12 height 12
type input "09/23/2025"
click at [1180, 501] on input "* Checkout Date: Dates must be valid" at bounding box center [1024, 502] width 343 height 17
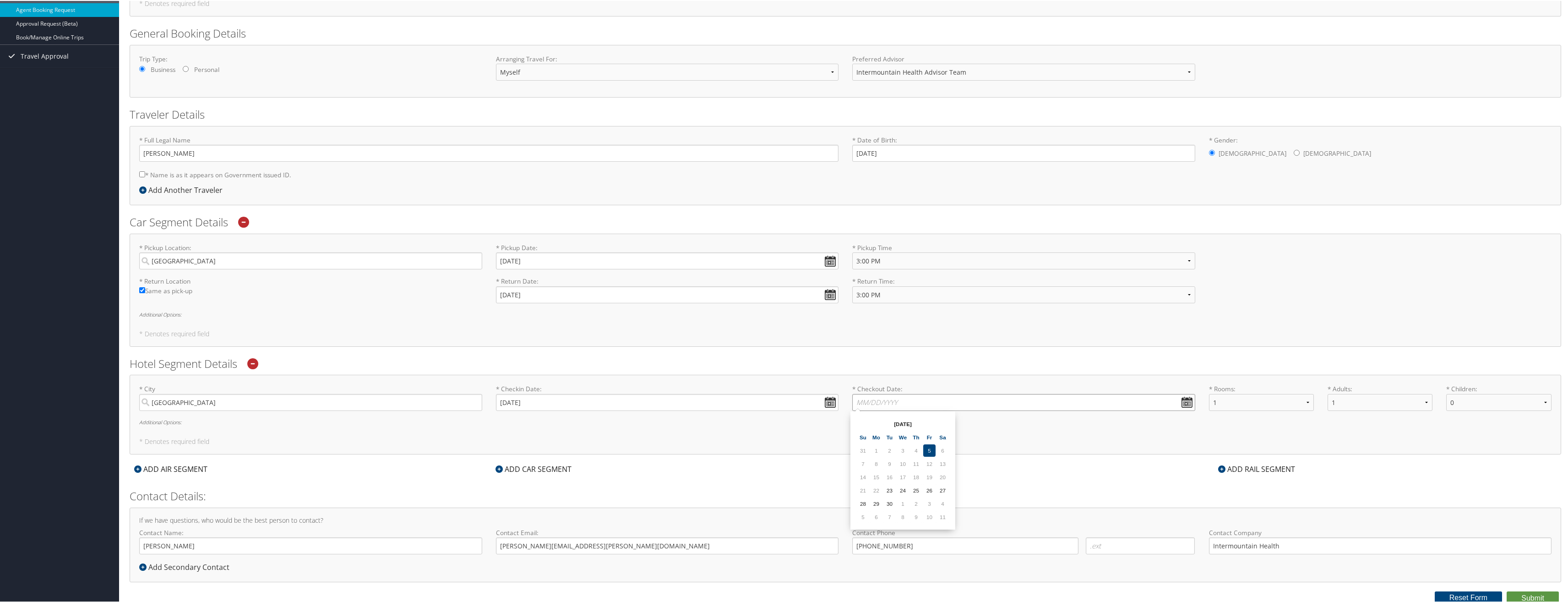
scroll to position [102, 0]
click at [941, 490] on td "27" at bounding box center [943, 487] width 12 height 12
type input "09/27/2025"
click at [256, 362] on icon at bounding box center [253, 361] width 11 height 11
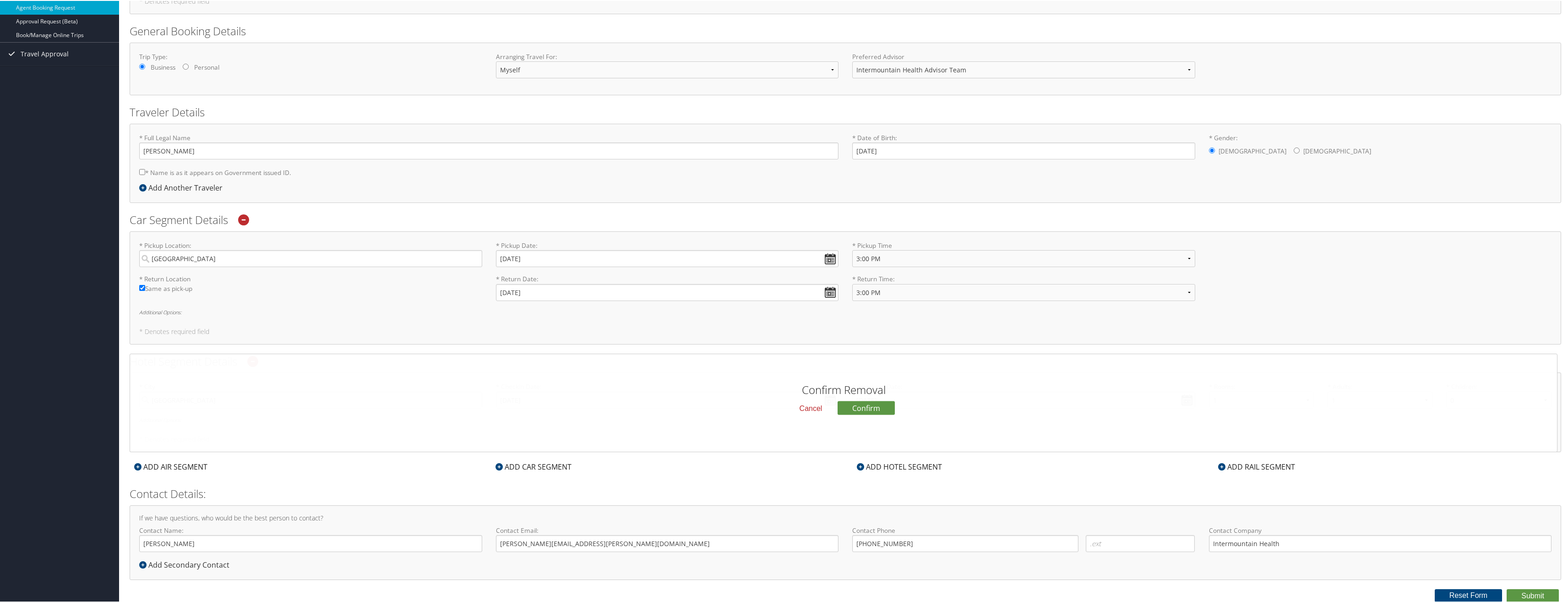
click at [811, 409] on button "Cancel" at bounding box center [811, 408] width 38 height 16
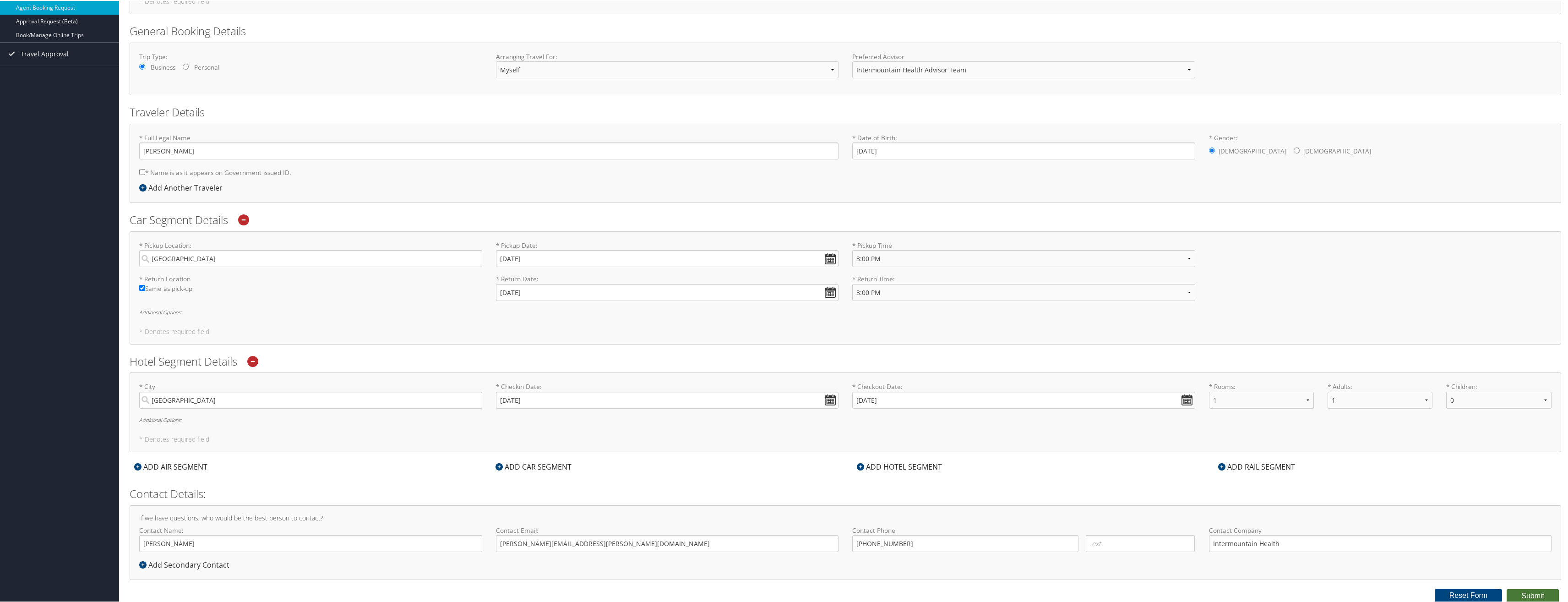
click at [1545, 595] on button "Submit" at bounding box center [1533, 595] width 52 height 14
click at [140, 172] on input "* Name is as it appears on Government issued ID." at bounding box center [142, 171] width 6 height 6
checkbox input "true"
click at [170, 150] on input "Waylon P Sommer" at bounding box center [489, 150] width 699 height 17
type input "Waylon Phillip Sommer"
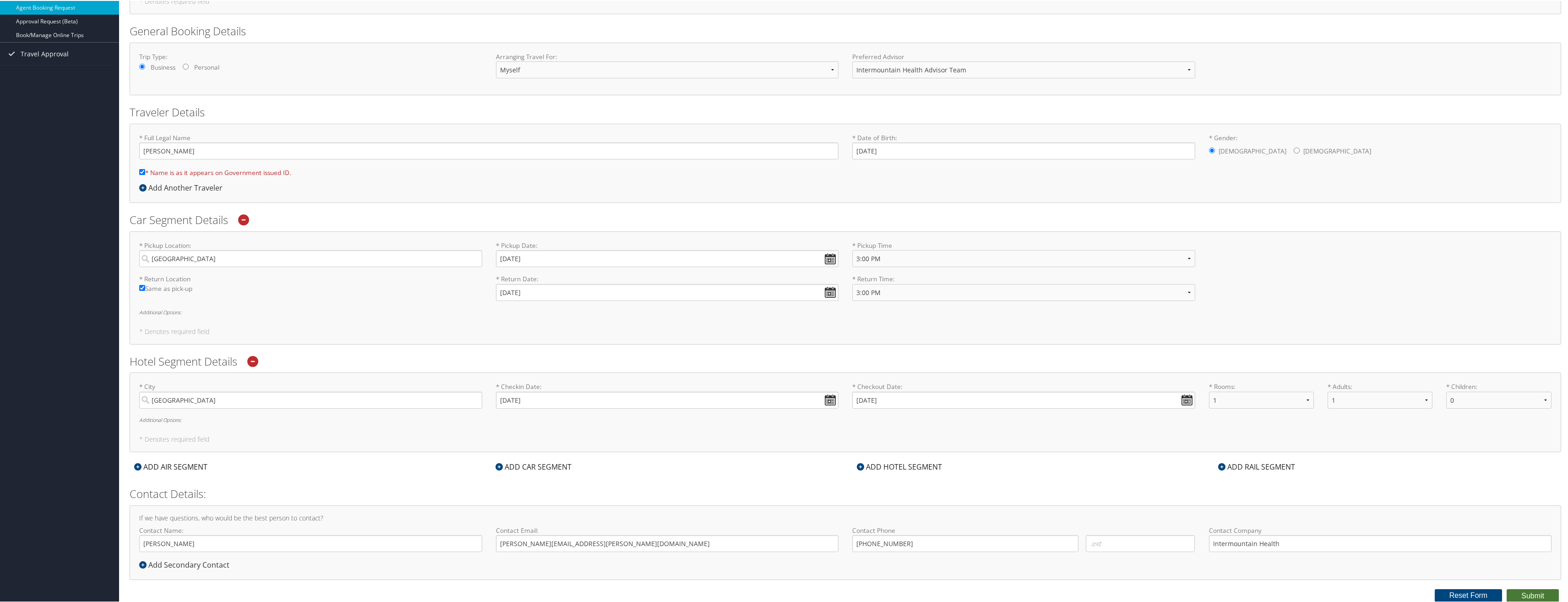
click at [1548, 594] on button "Submit" at bounding box center [1533, 595] width 52 height 14
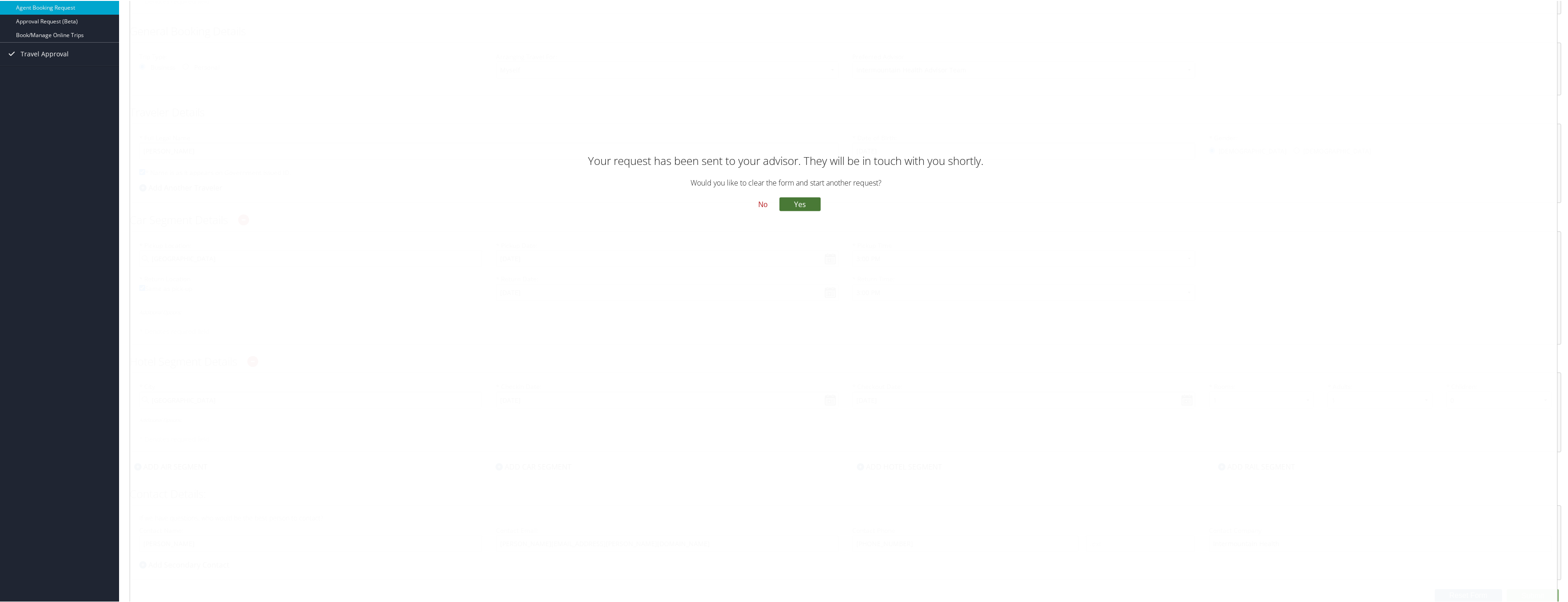
click at [796, 204] on button "Yes" at bounding box center [800, 203] width 41 height 14
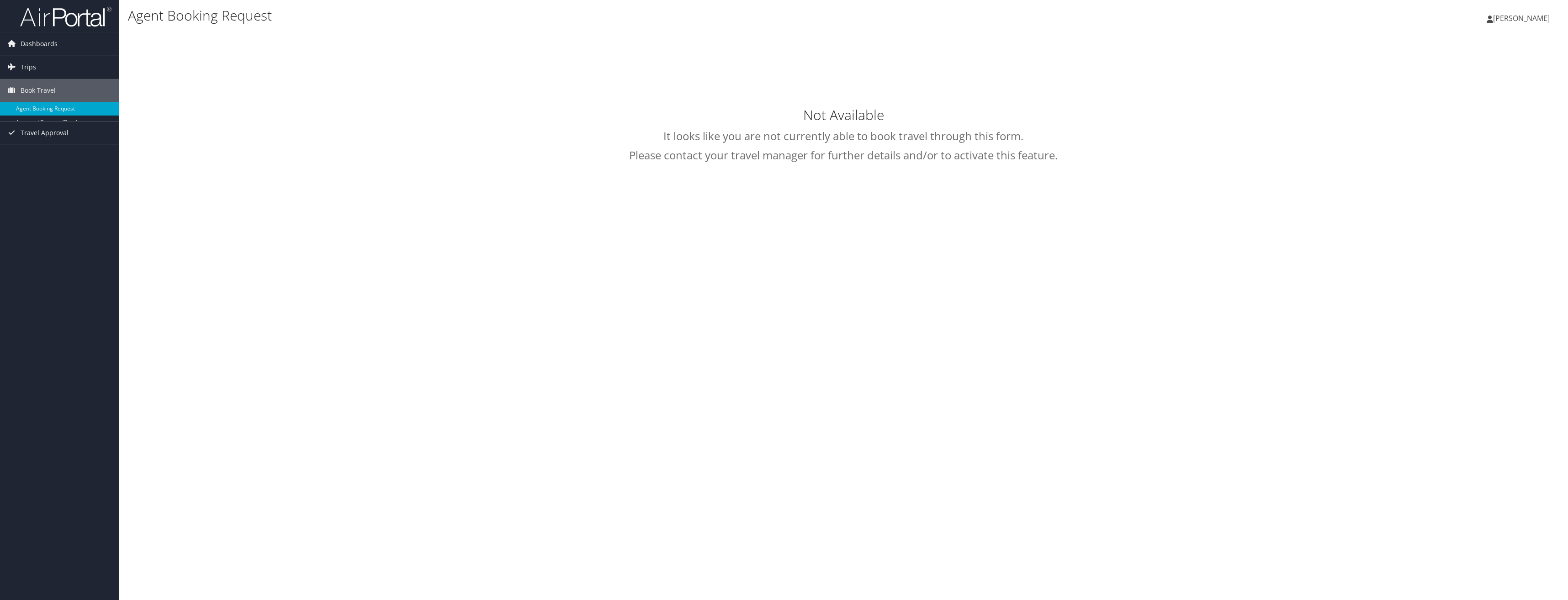
select select "[EMAIL_ADDRESS][DOMAIN_NAME]"
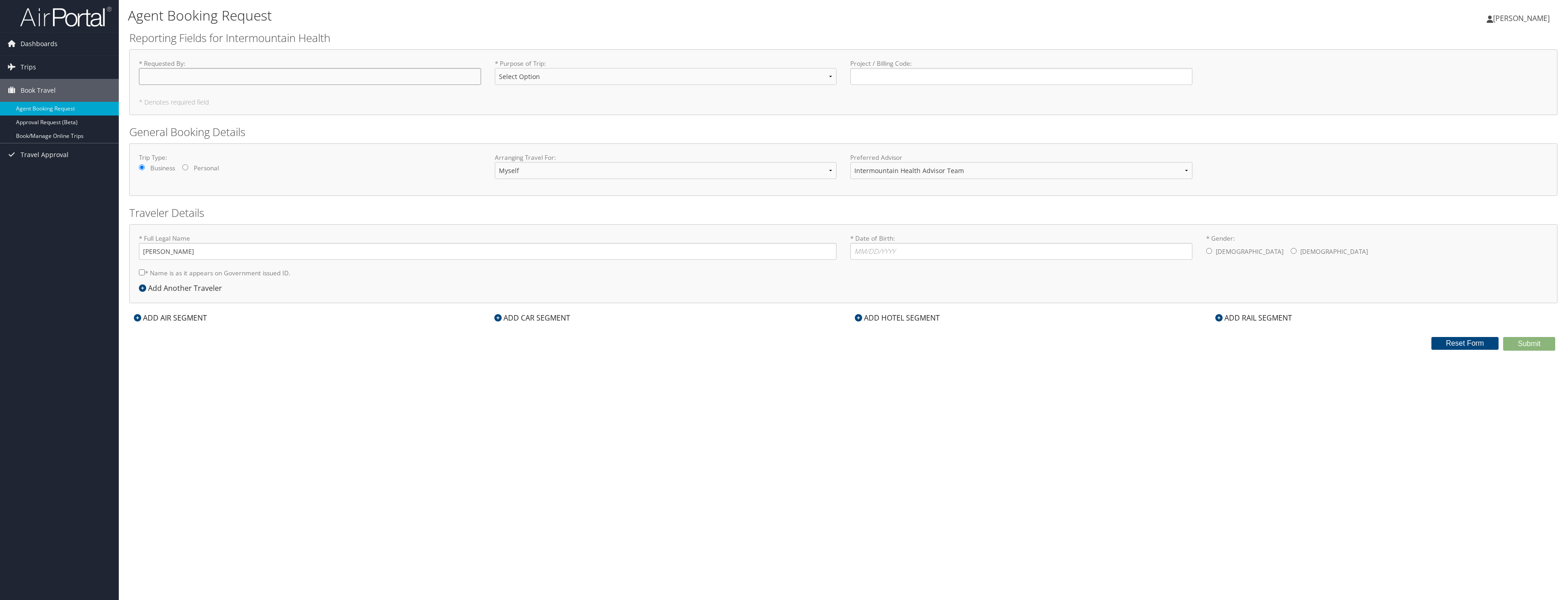
click at [299, 77] on input "* Requested By : Required" at bounding box center [310, 77] width 342 height 17
type input "[PERSON_NAME]"
click at [598, 74] on select "Select Option 3rd Party Reimbursable Business CME Conf or Education Groups Pers…" at bounding box center [666, 77] width 342 height 17
select select "Business"
click at [495, 68] on select "Select Option 3rd Party Reimbursable Business CME Conf or Education Groups Pers…" at bounding box center [666, 77] width 342 height 17
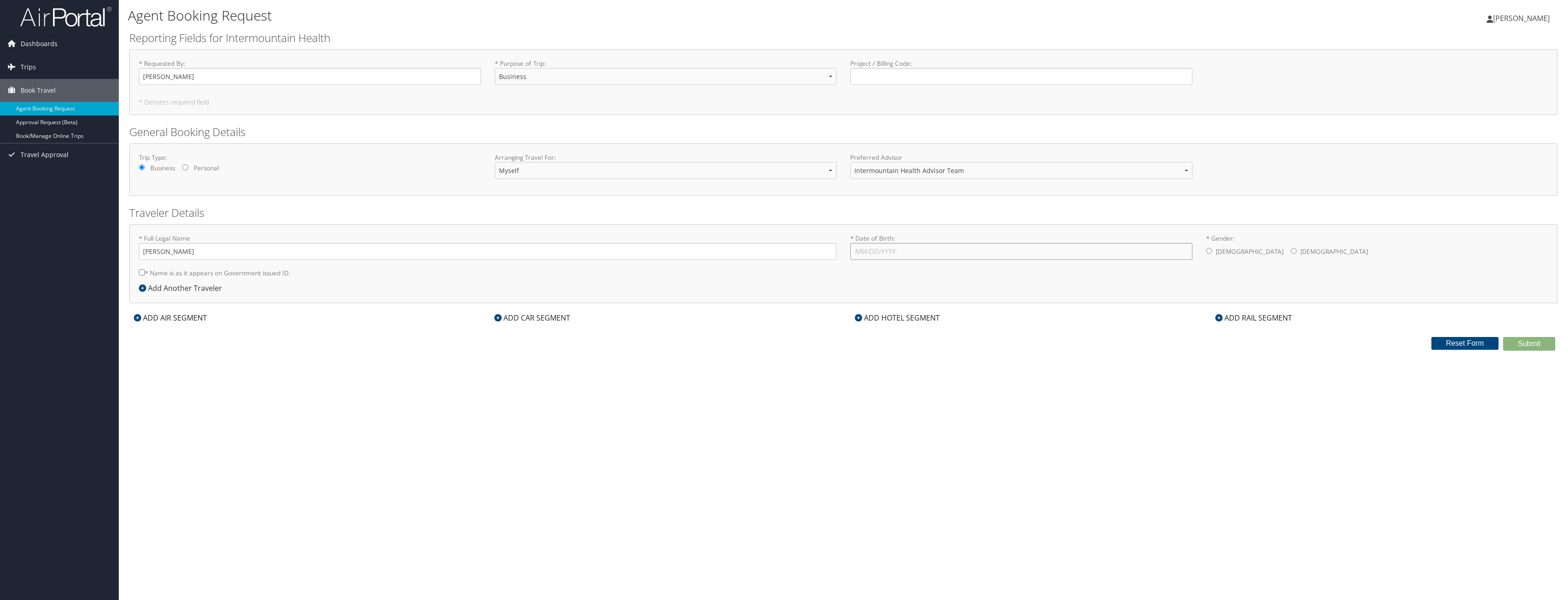
click at [902, 252] on input "* Date of Birth: Invalid Date" at bounding box center [1021, 251] width 342 height 17
type input "05/18/1977"
click at [1209, 254] on input "* Gender: Male Female" at bounding box center [1209, 251] width 6 height 6
radio input "true"
click at [139, 272] on input "* Name is as it appears on Government issued ID." at bounding box center [142, 273] width 6 height 6
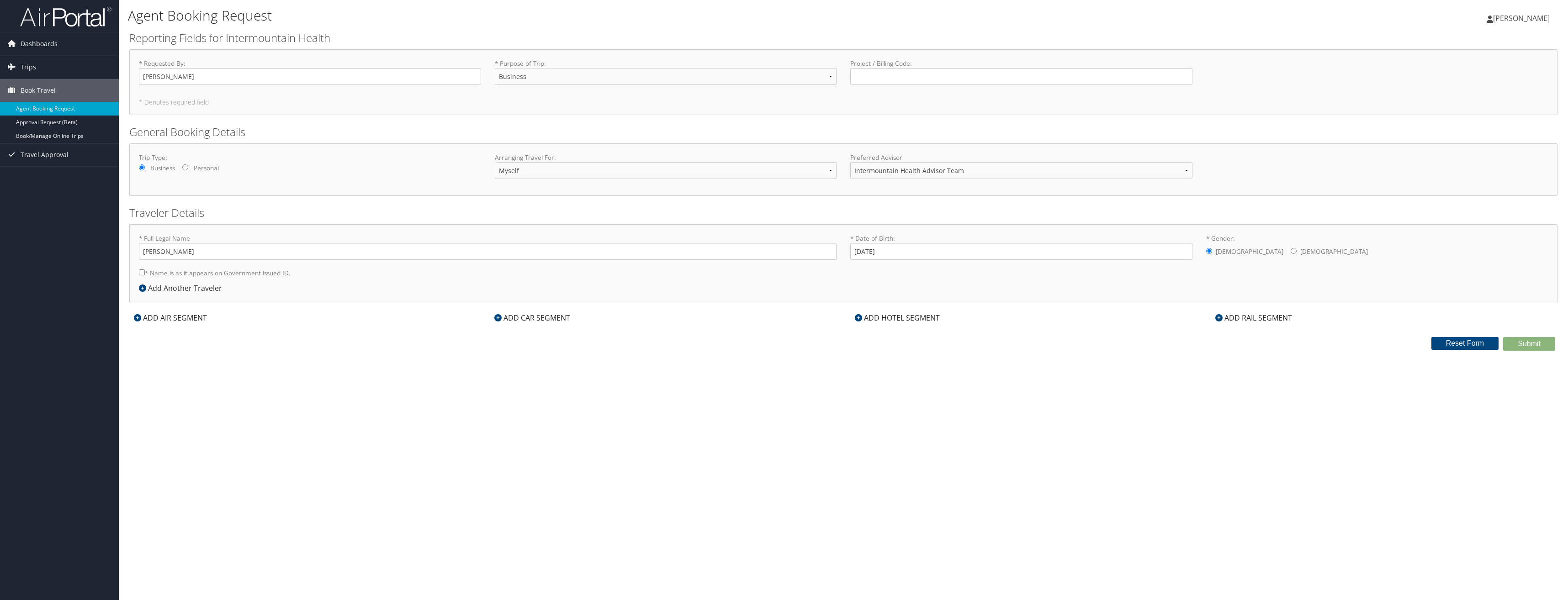
checkbox input "true"
click at [169, 250] on input "Waylon P Sommer" at bounding box center [488, 251] width 698 height 17
type input "Waylon Phillip Sommer"
click at [190, 317] on div "ADD AIR SEGMENT" at bounding box center [170, 318] width 82 height 11
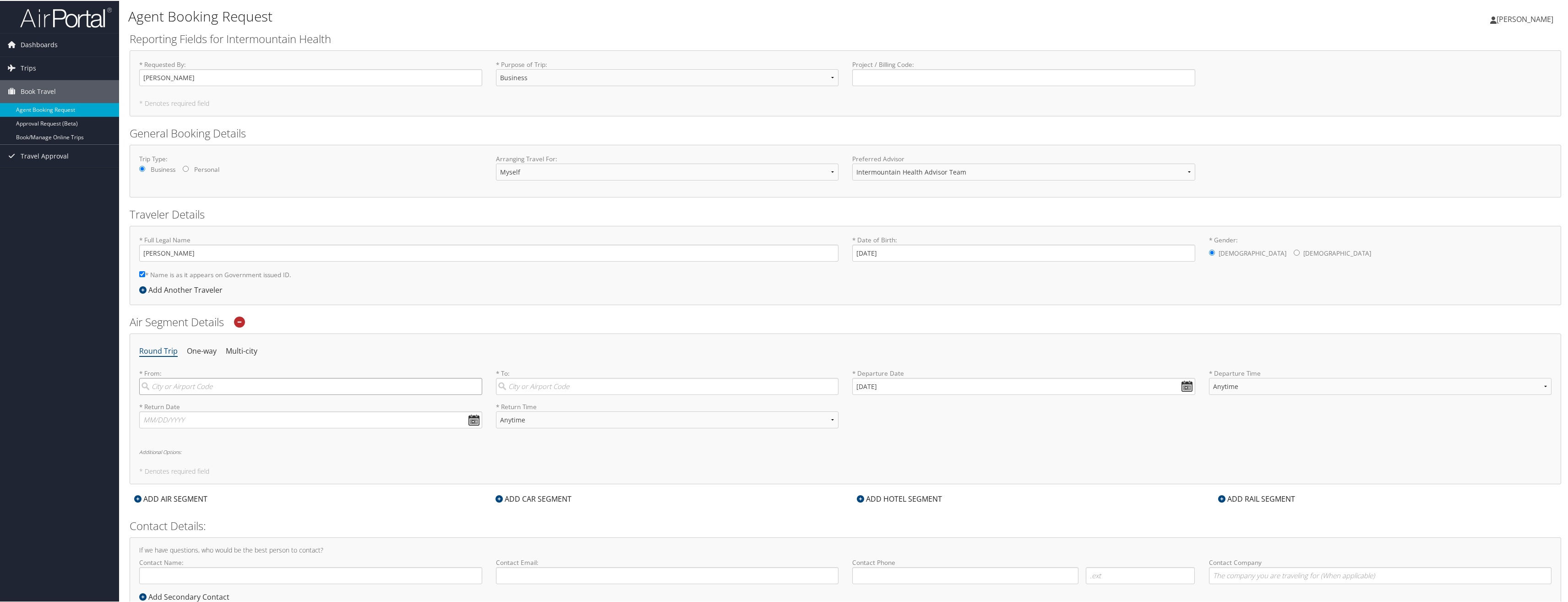
click at [208, 383] on input "search" at bounding box center [311, 386] width 343 height 17
click at [192, 431] on div "Las Vegas (LAS NV)" at bounding box center [312, 428] width 331 height 12
click at [192, 394] on input "LAS" at bounding box center [311, 386] width 343 height 17
type input "Las Vegas (LAS NV)"
click at [531, 385] on input "search" at bounding box center [667, 386] width 343 height 17
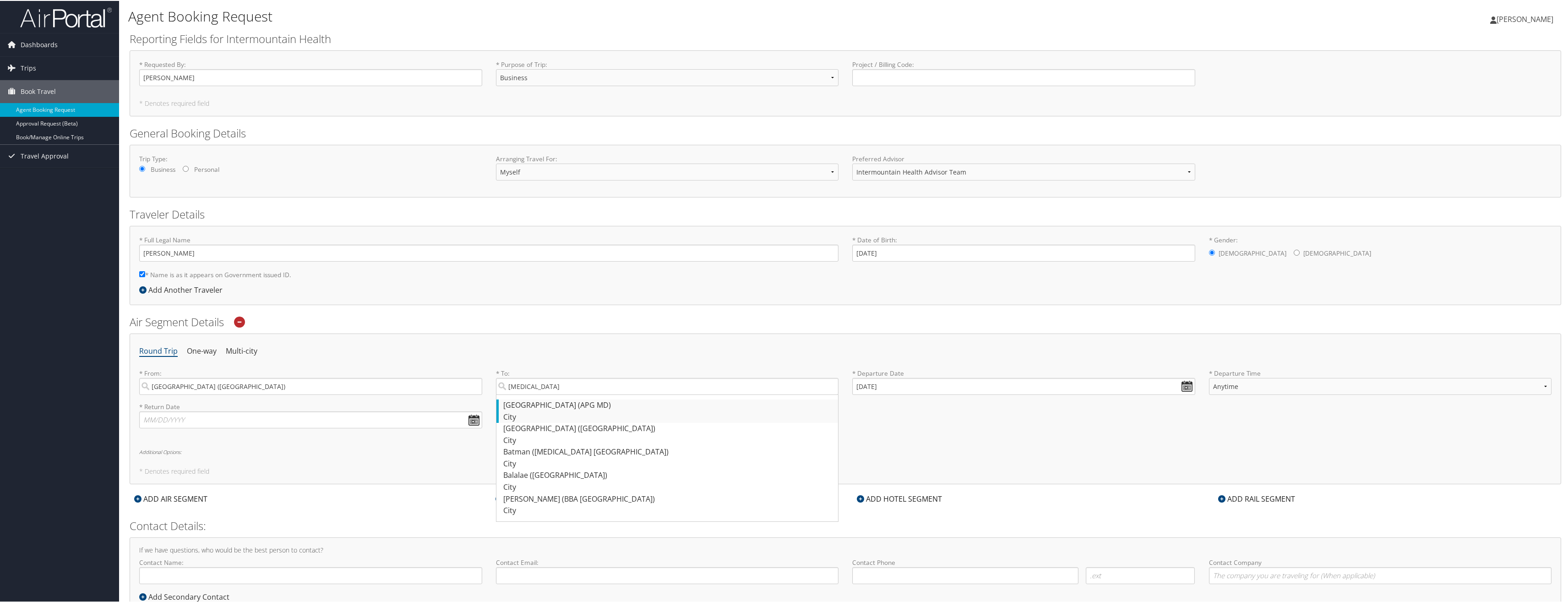
click at [536, 407] on div "Baltimore (APG MD)" at bounding box center [669, 405] width 331 height 12
click at [536, 394] on input "BAL" at bounding box center [667, 386] width 343 height 17
type input "Baltimore (APG MD)"
click at [1185, 386] on input "[DATE]" at bounding box center [1024, 386] width 343 height 17
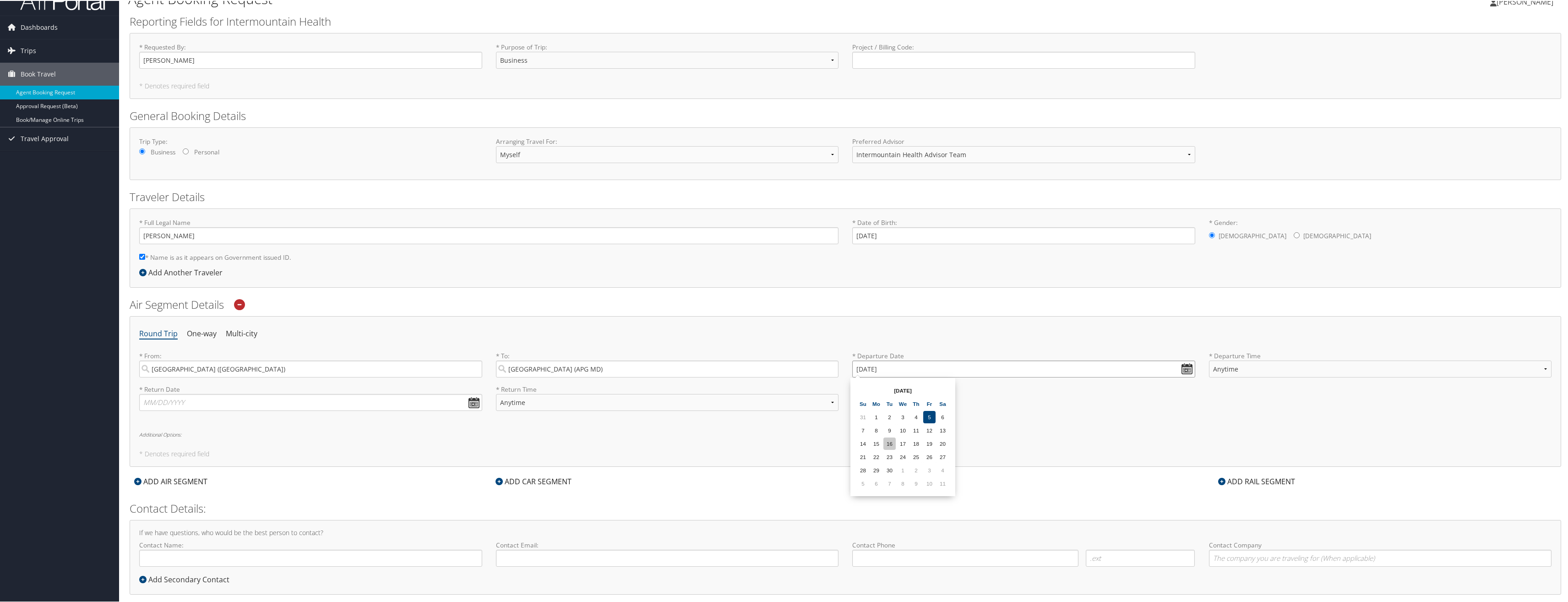
scroll to position [32, 0]
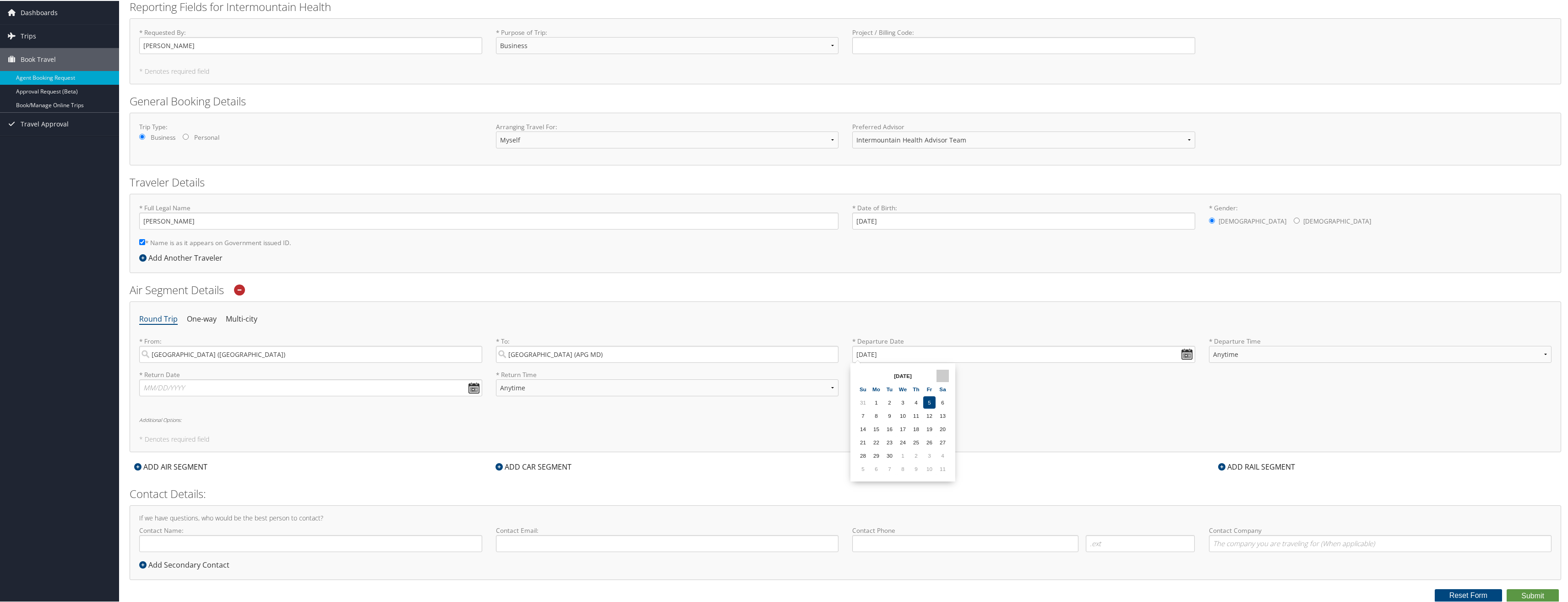
click at [944, 375] on th at bounding box center [943, 375] width 12 height 12
click at [944, 432] on td "18" at bounding box center [943, 428] width 12 height 12
type input "10/18/2025"
click at [1418, 357] on select "Anytime Early Morning (5AM-7AM) Morning (7AM-12PM) Afternoon (12PM-5PM) Evening…" at bounding box center [1381, 354] width 343 height 17
select select "12:00 PM"
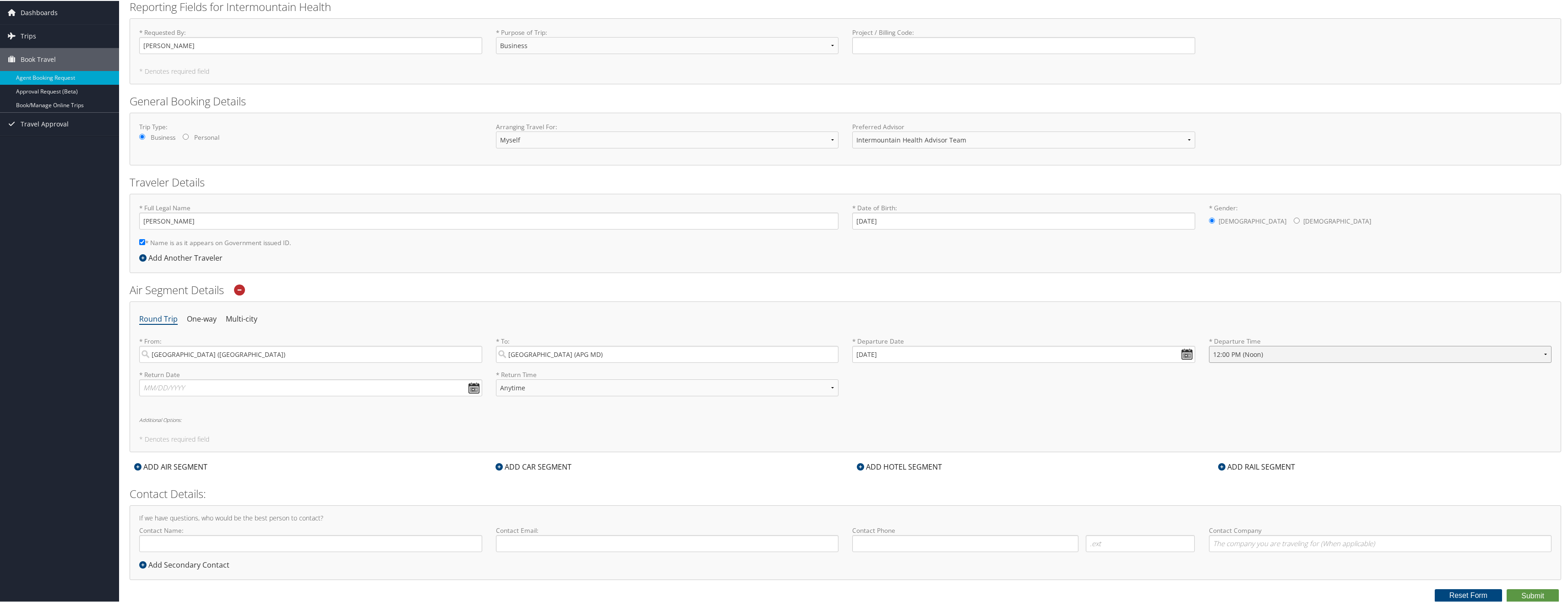
click at [1209, 345] on select "Anytime Early Morning (5AM-7AM) Morning (7AM-12PM) Afternoon (12PM-5PM) Evening…" at bounding box center [1381, 354] width 343 height 17
click at [471, 386] on input "text" at bounding box center [311, 387] width 343 height 17
click at [228, 407] on th at bounding box center [231, 408] width 12 height 12
click at [153, 449] on td "2" at bounding box center [152, 448] width 12 height 12
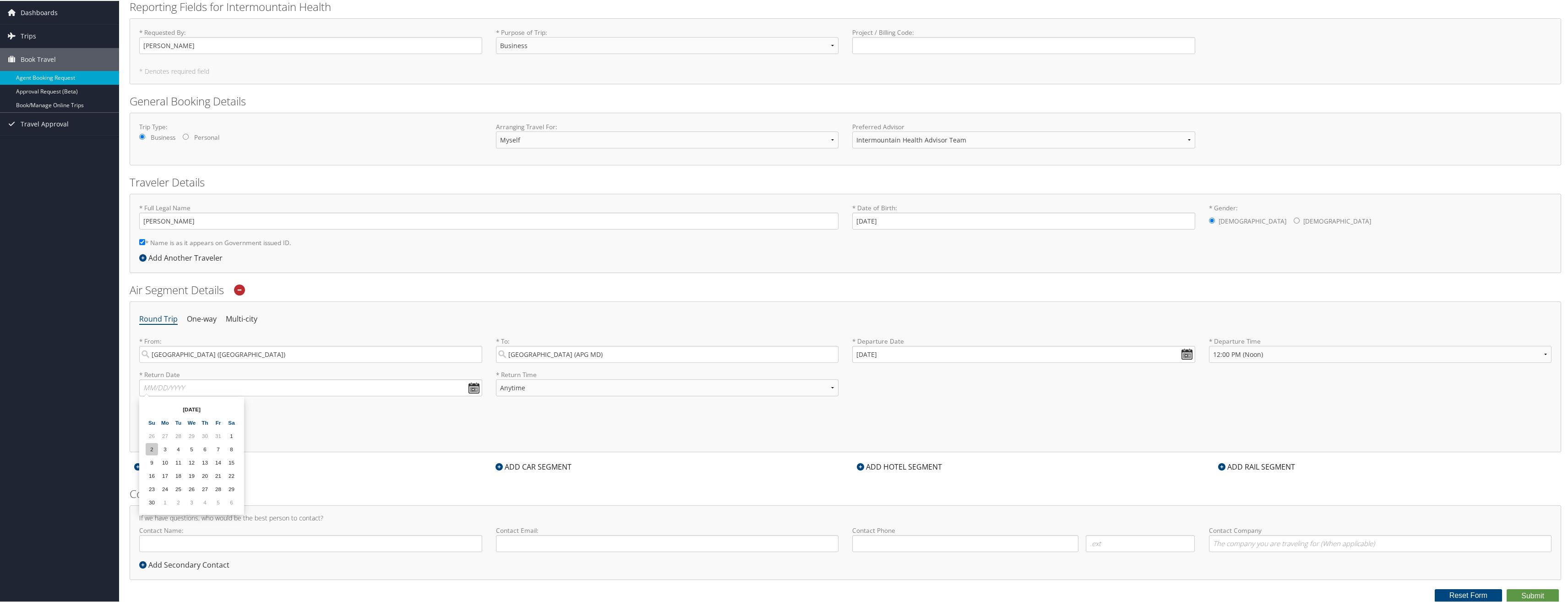
type input "11/02/2025"
click at [581, 387] on select "Anytime Early Morning (5AM-7AM) Morning (7AM-12PM) Afternoon (12PM-5PM) Evening…" at bounding box center [667, 387] width 343 height 17
select select "5:00 PM"
click at [496, 379] on select "Anytime Early Morning (5AM-7AM) Morning (7AM-12PM) Afternoon (12PM-5PM) Evening…" at bounding box center [667, 387] width 343 height 17
click at [223, 543] on input "Contact Name:" at bounding box center [311, 543] width 343 height 17
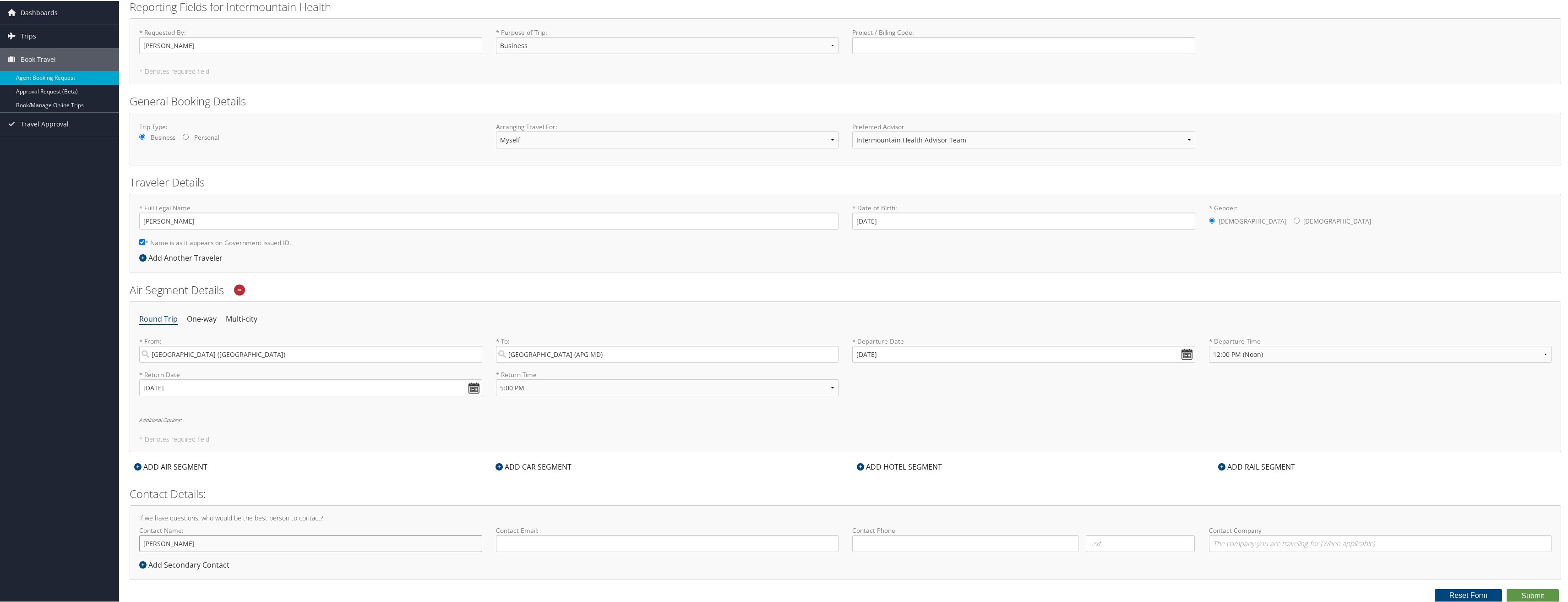
type input "[PERSON_NAME]"
type input "waylon.sommer@imail.org"
type input "(757) 943-5714"
click at [1243, 544] on input "Contact Company" at bounding box center [1381, 543] width 343 height 17
type input "Intermountain Health"
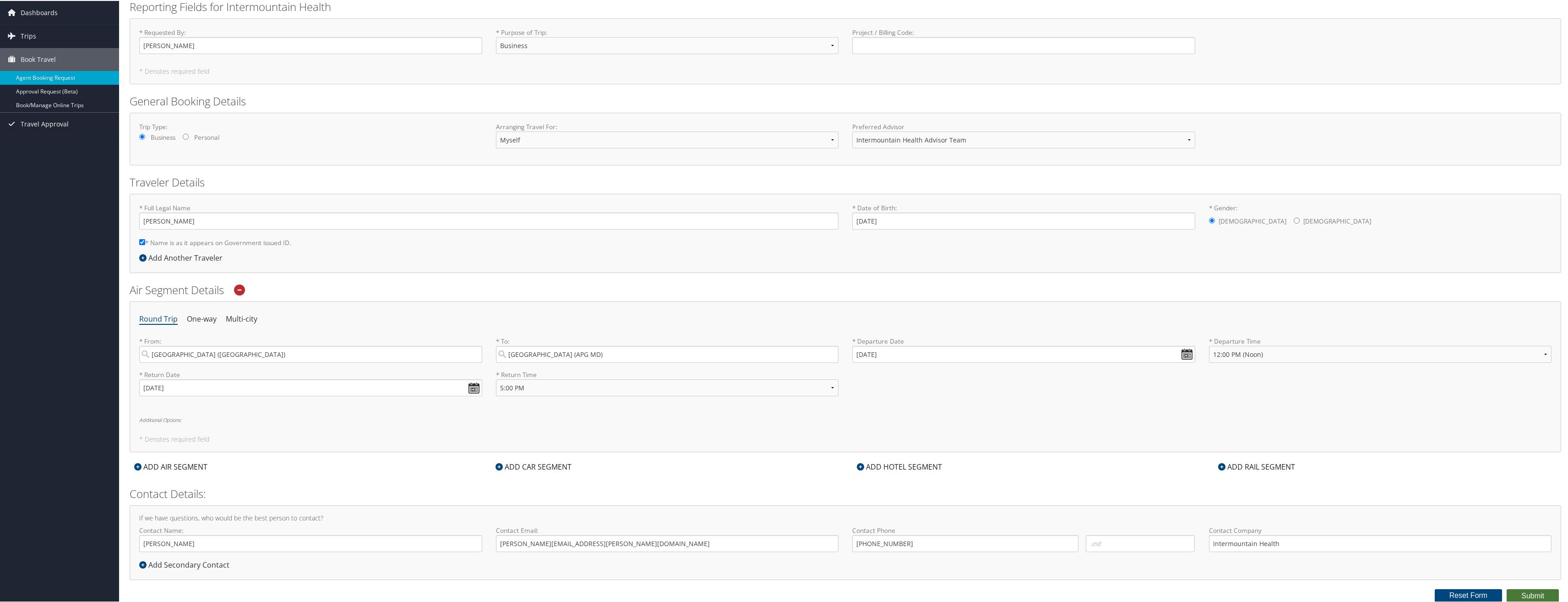
click at [1533, 593] on button "Submit" at bounding box center [1533, 595] width 52 height 14
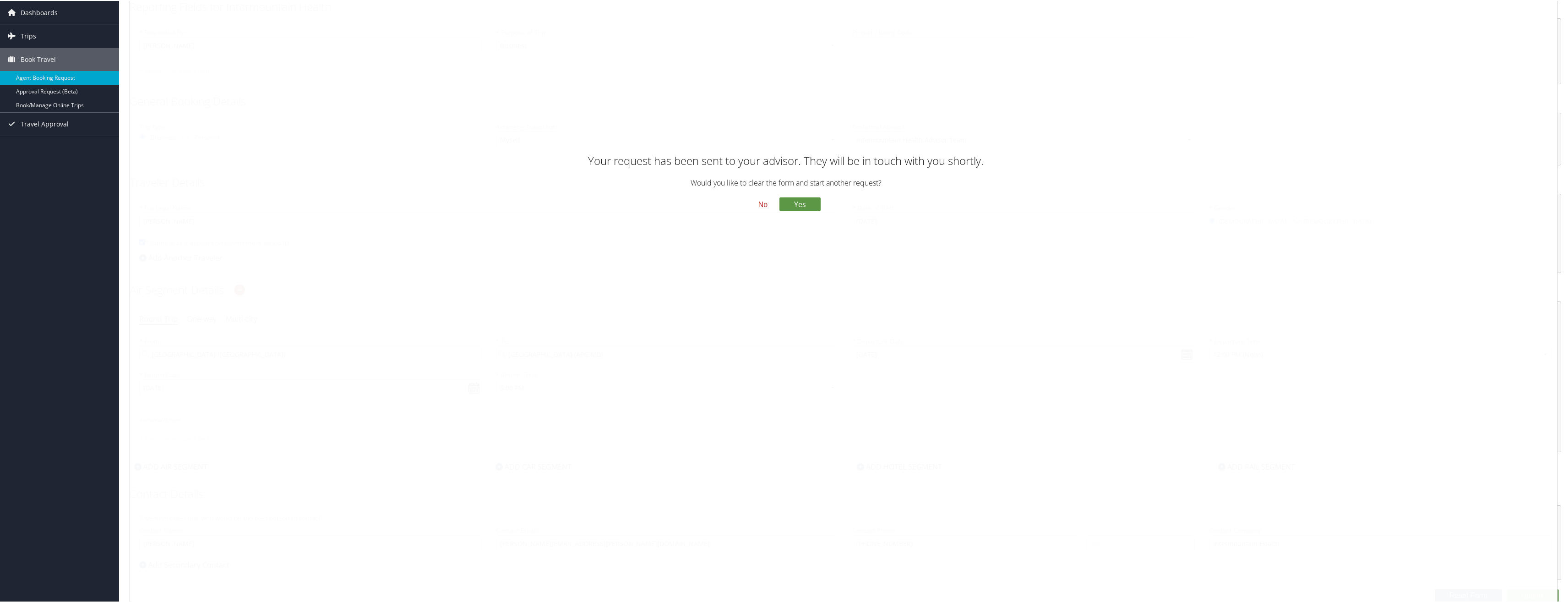
click at [761, 206] on button "No" at bounding box center [763, 204] width 24 height 16
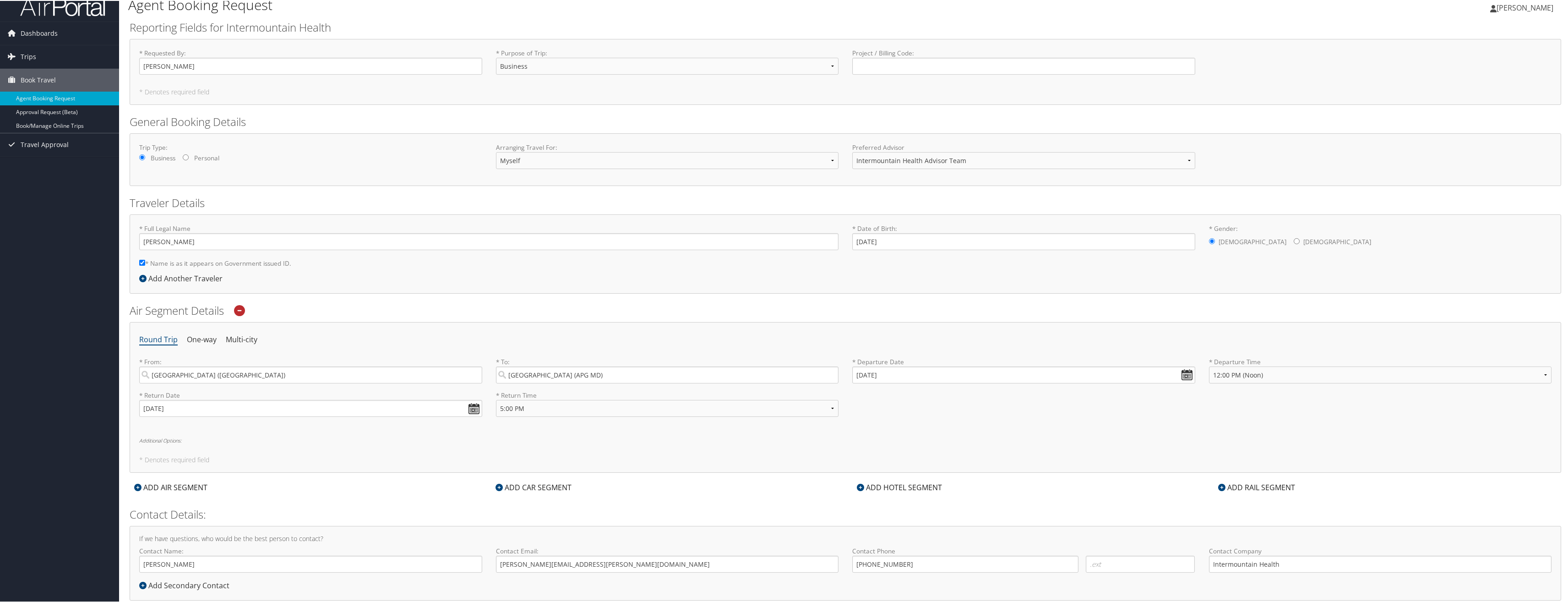
scroll to position [0, 0]
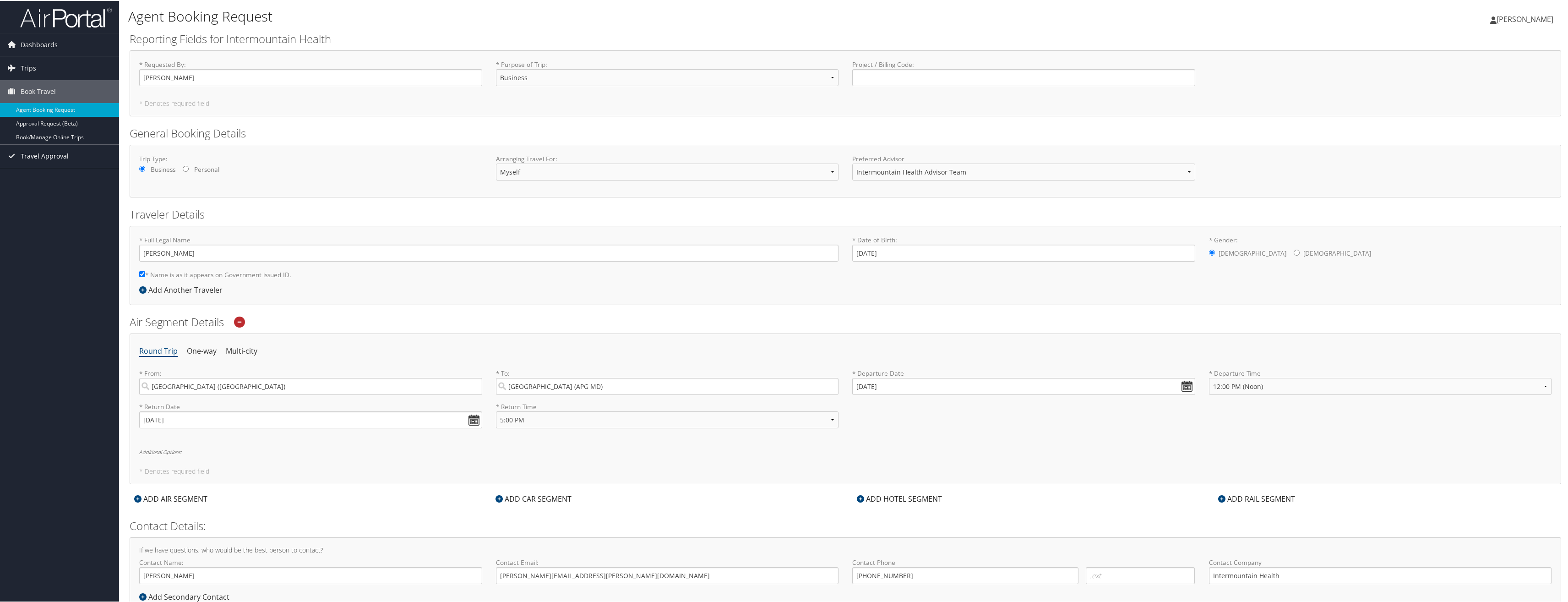
click at [60, 153] on span "Travel Approval" at bounding box center [45, 156] width 48 height 23
click at [46, 172] on link "Pending Trip Approvals" at bounding box center [59, 173] width 119 height 14
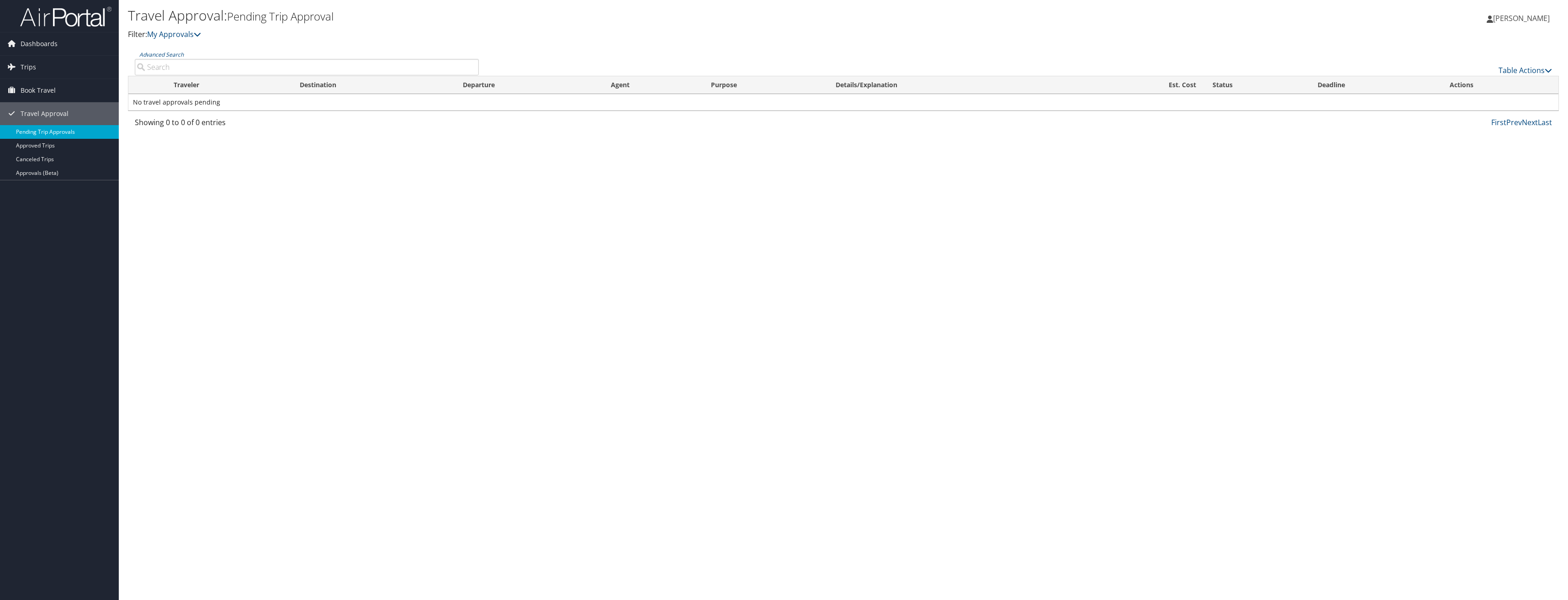
click at [51, 130] on link "Pending Trip Approvals" at bounding box center [59, 132] width 119 height 14
click at [41, 144] on link "Approved Trips" at bounding box center [59, 145] width 119 height 14
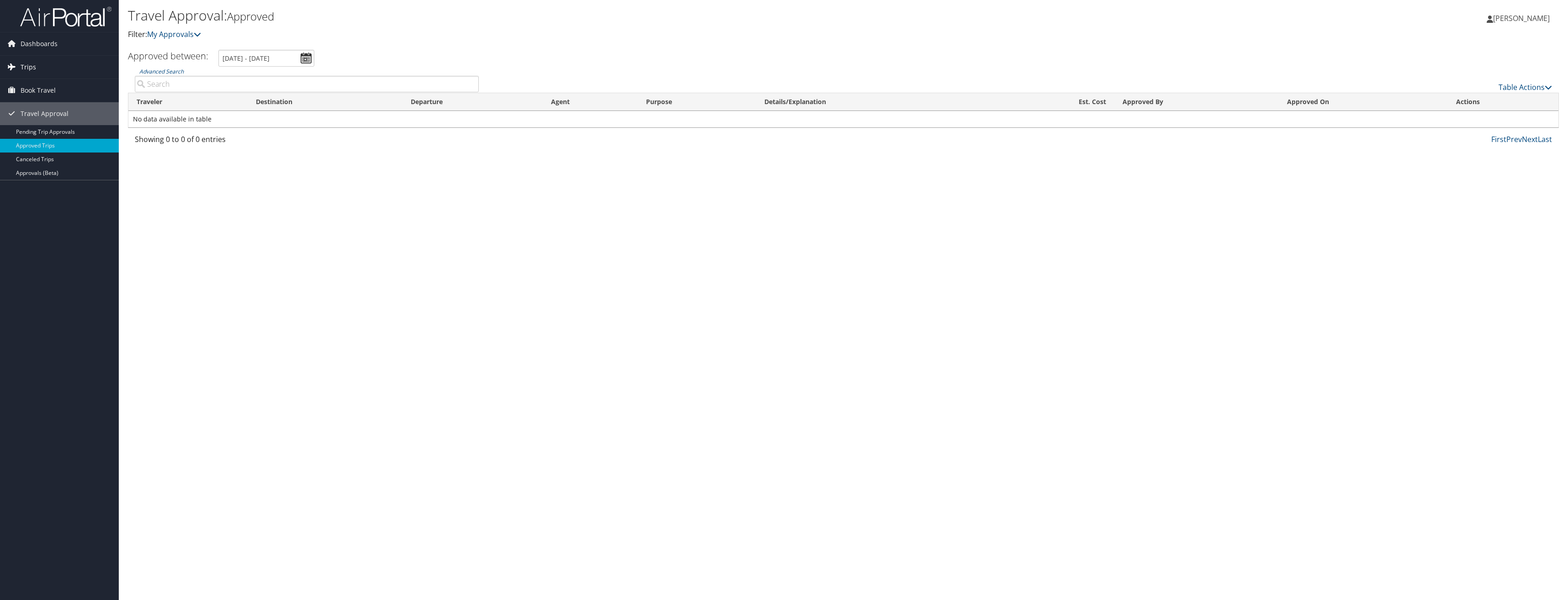
click at [25, 65] on span "Trips" at bounding box center [29, 68] width 16 height 23
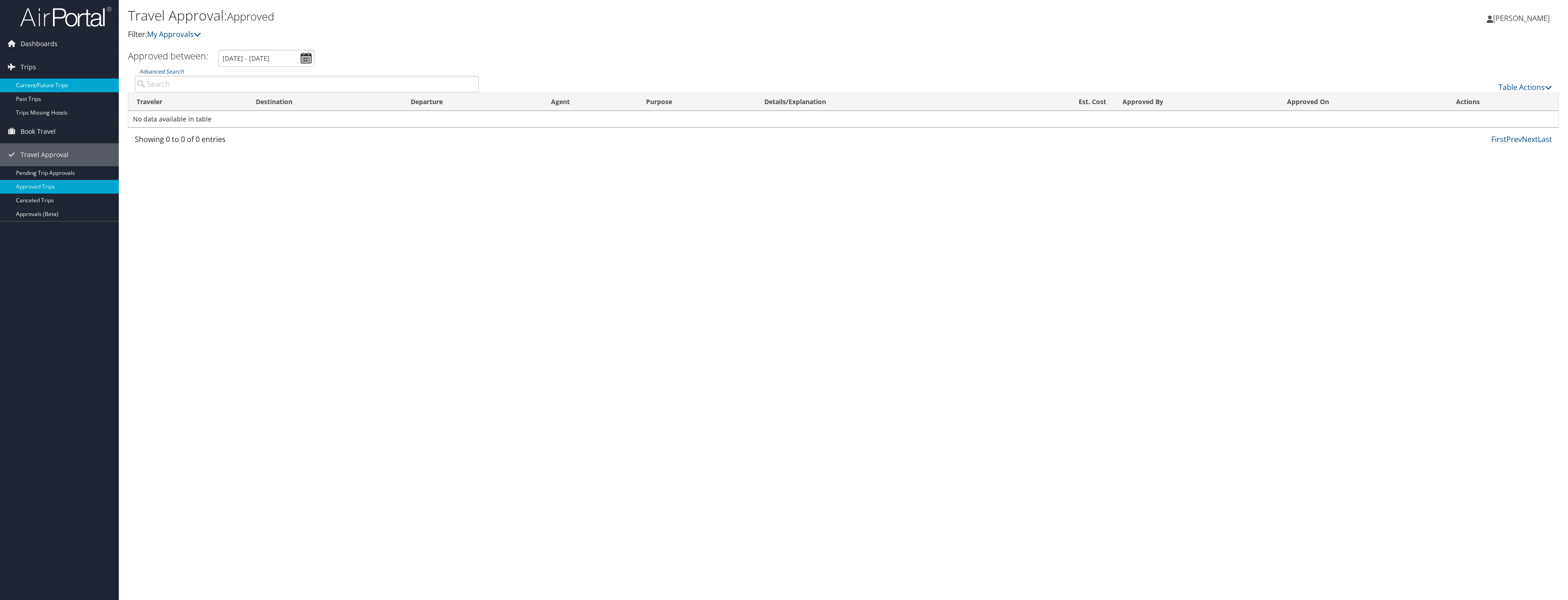
click at [53, 86] on link "Current/Future Trips" at bounding box center [59, 85] width 119 height 14
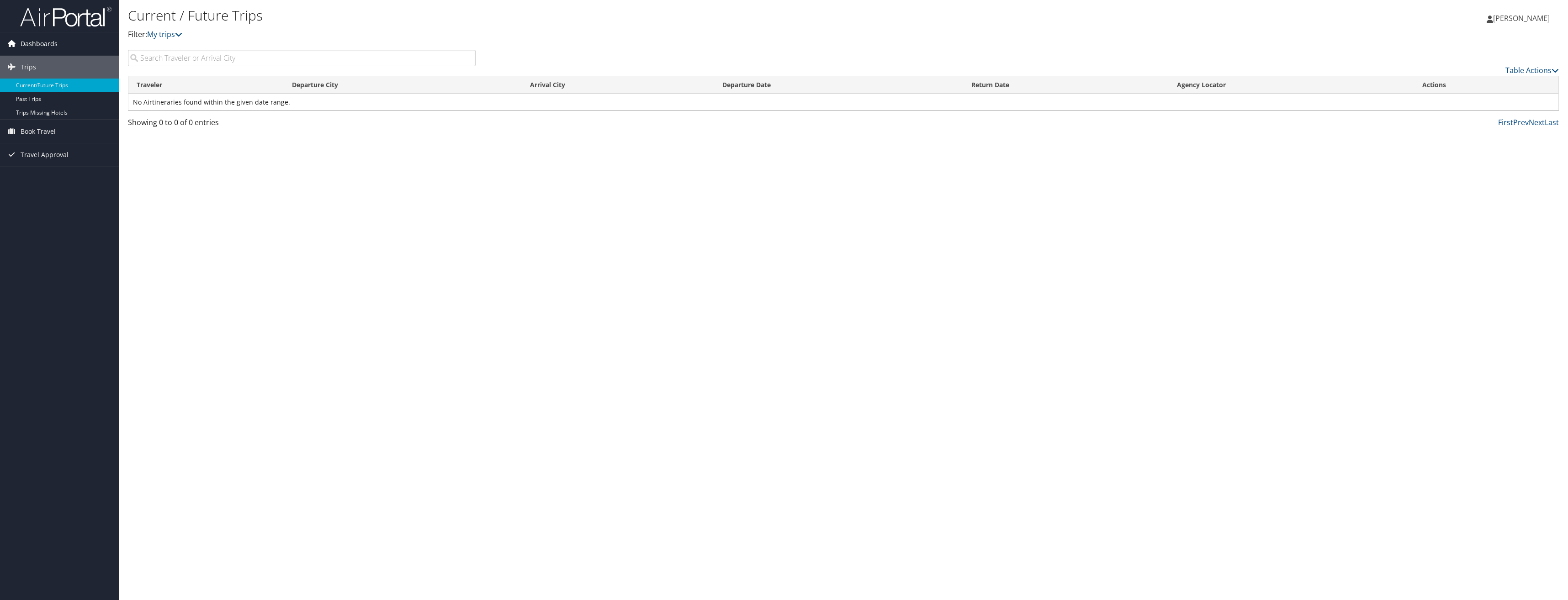
click at [35, 46] on span "Dashboards" at bounding box center [39, 44] width 37 height 23
click at [46, 61] on link "My Travel Dashboard" at bounding box center [59, 62] width 119 height 14
